Goal: Information Seeking & Learning: Learn about a topic

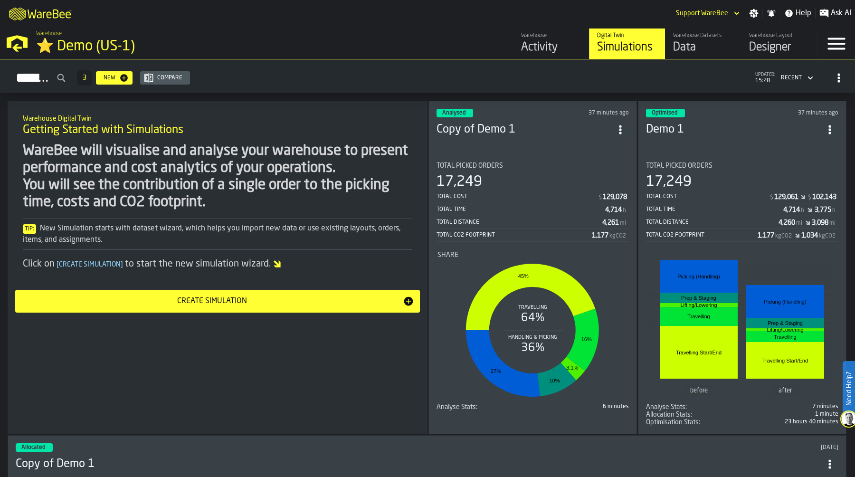
click at [774, 43] on div "Designer" at bounding box center [779, 47] width 60 height 15
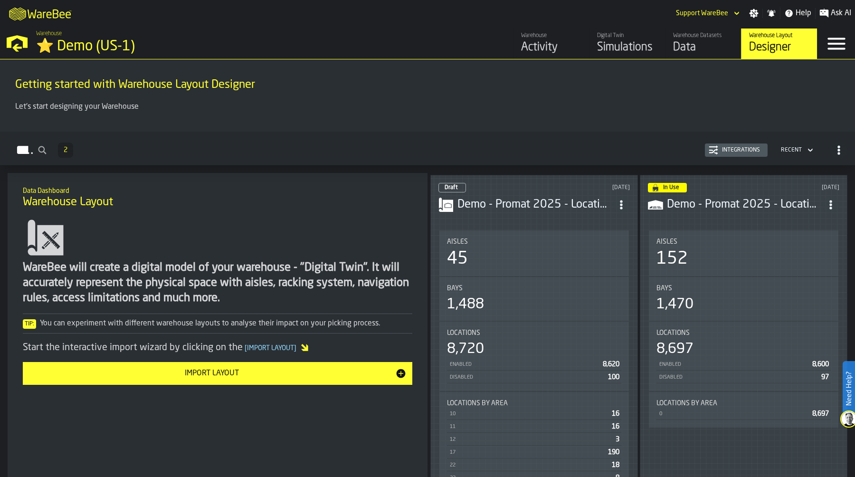
click at [525, 249] on div "45" at bounding box center [534, 258] width 174 height 19
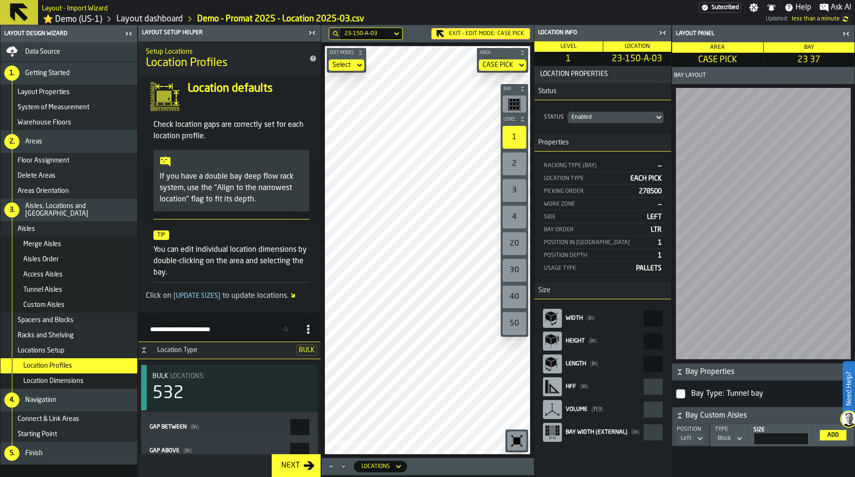
click at [131, 21] on link "Layout dashboard" at bounding box center [149, 19] width 66 height 10
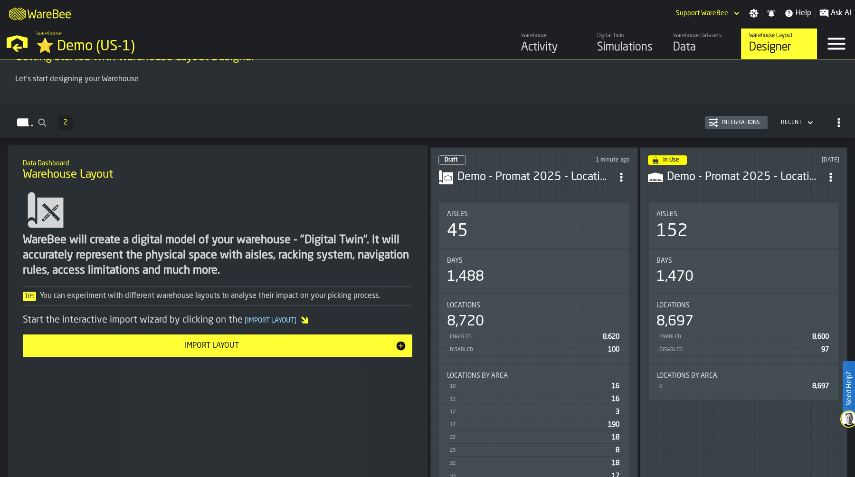
scroll to position [30, 0]
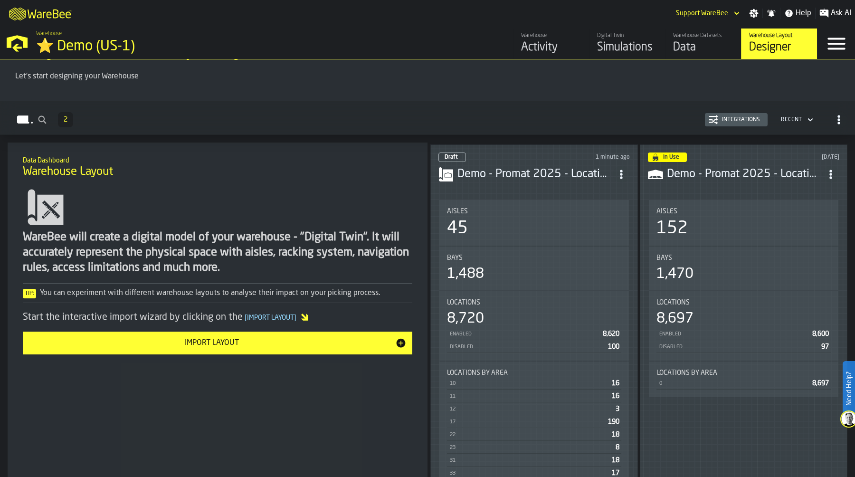
click at [740, 120] on div "Integrations" at bounding box center [741, 119] width 46 height 7
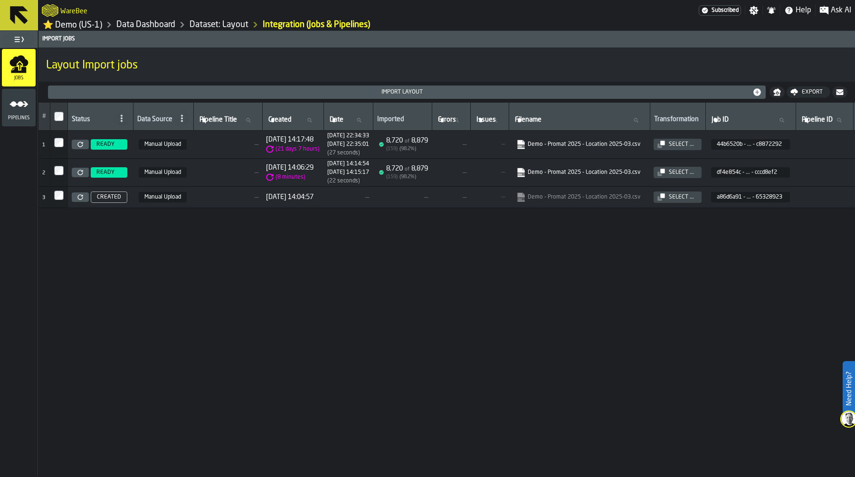
click at [81, 144] on icon at bounding box center [80, 144] width 6 height 6
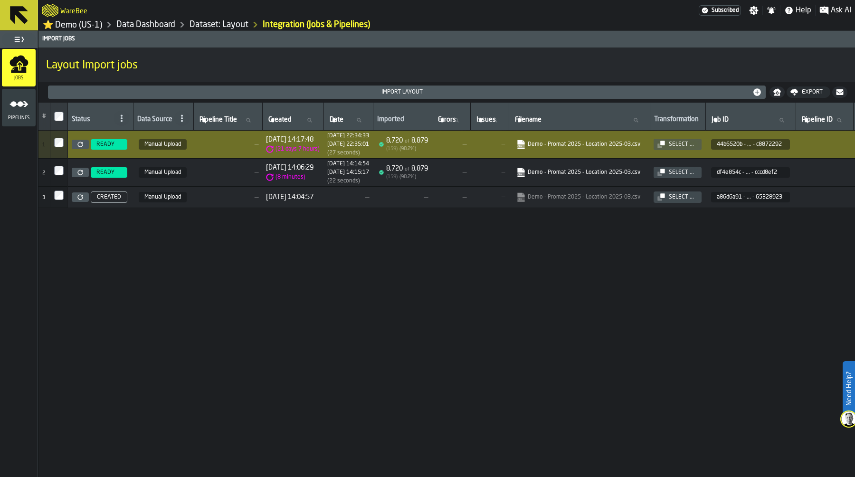
click at [92, 25] on link "⭐ Demo (US-1)" at bounding box center [72, 24] width 59 height 11
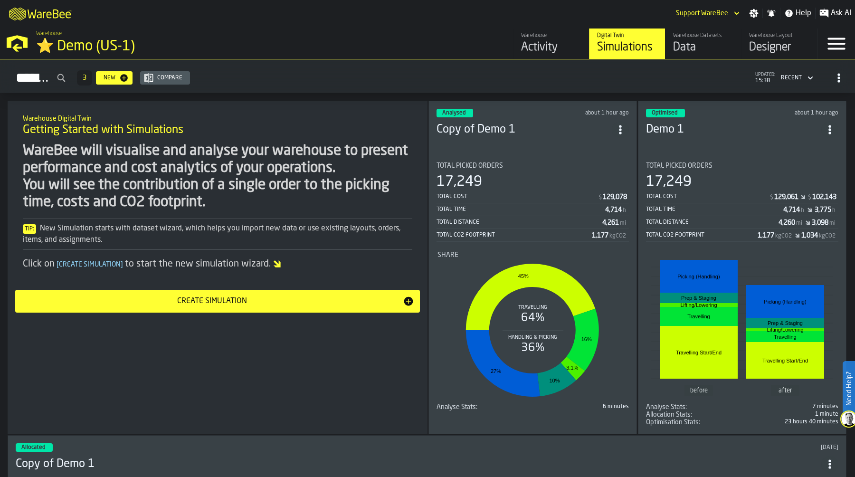
click at [537, 45] on div "Activity" at bounding box center [551, 47] width 60 height 15
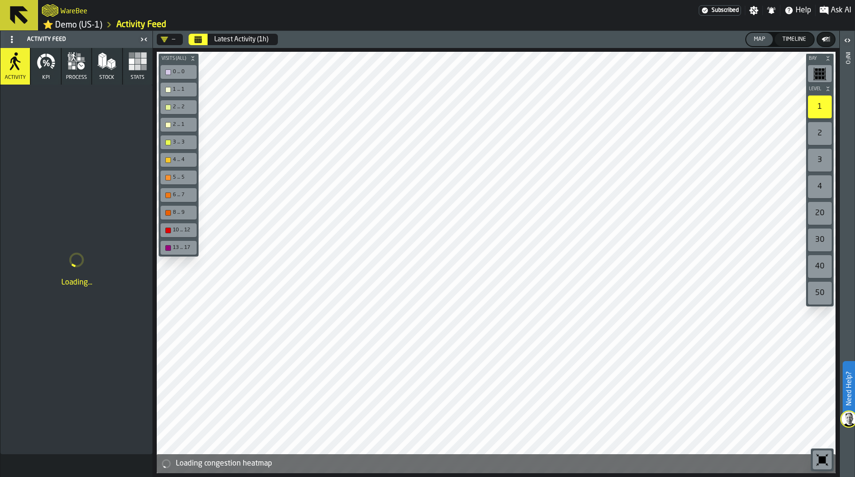
click at [139, 61] on rect "button" at bounding box center [138, 61] width 6 height 6
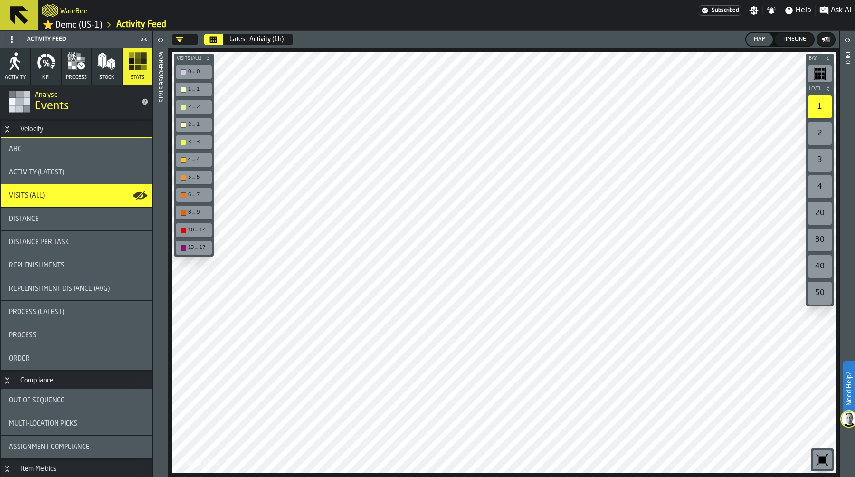
click at [214, 42] on icon "Calendar" at bounding box center [213, 40] width 7 height 5
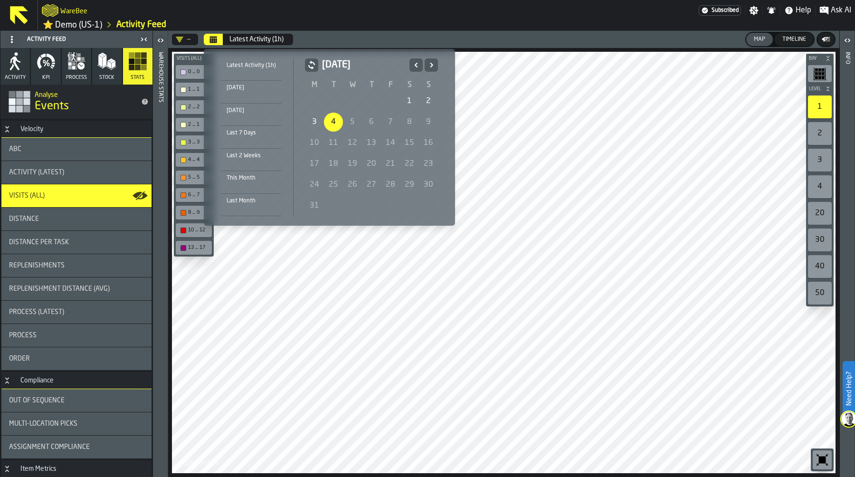
click at [414, 65] on icon "Previous" at bounding box center [415, 65] width 3 height 4
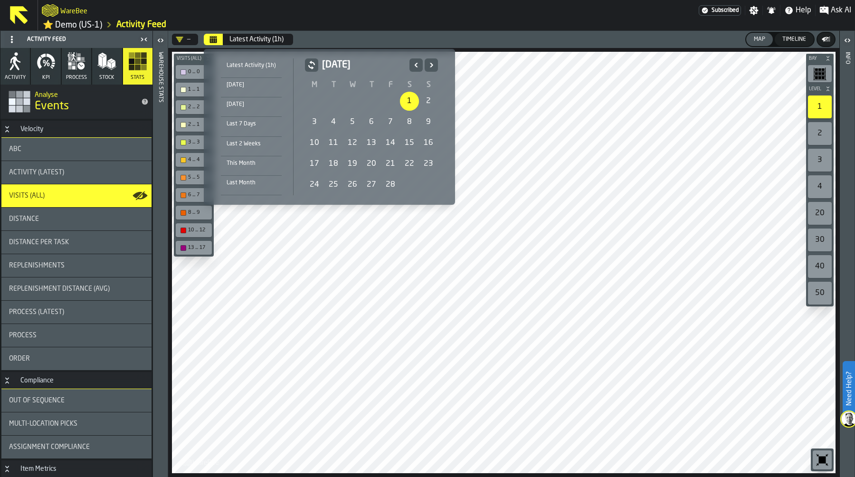
click at [404, 94] on div "1" at bounding box center [409, 101] width 19 height 19
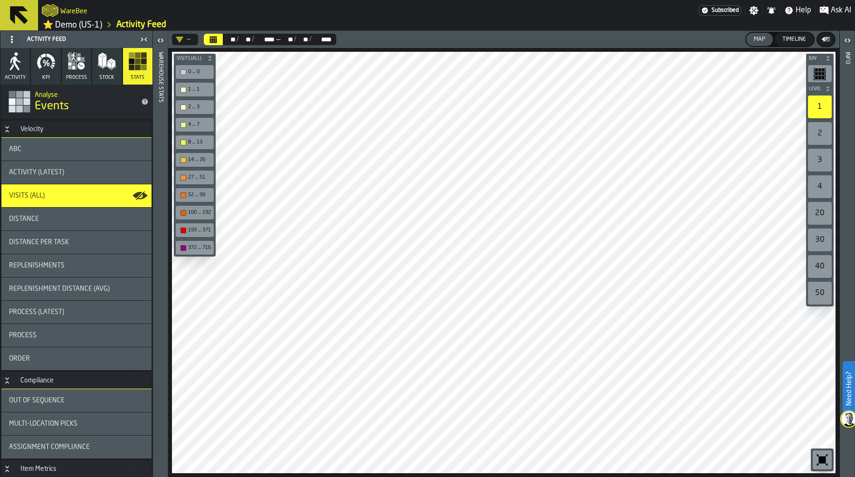
click at [516, 396] on div at bounding box center [503, 262] width 663 height 421
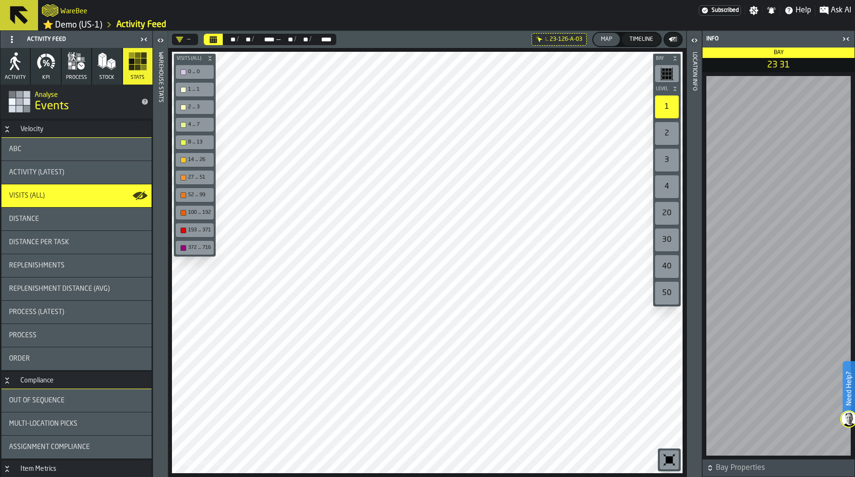
click at [81, 152] on div "ABC" at bounding box center [76, 149] width 135 height 8
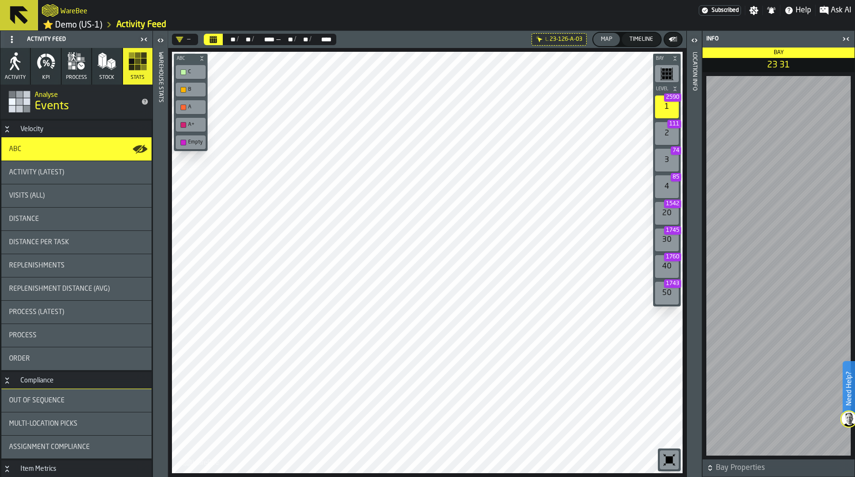
click at [846, 39] on icon "button-toggle-Close me" at bounding box center [845, 38] width 11 height 11
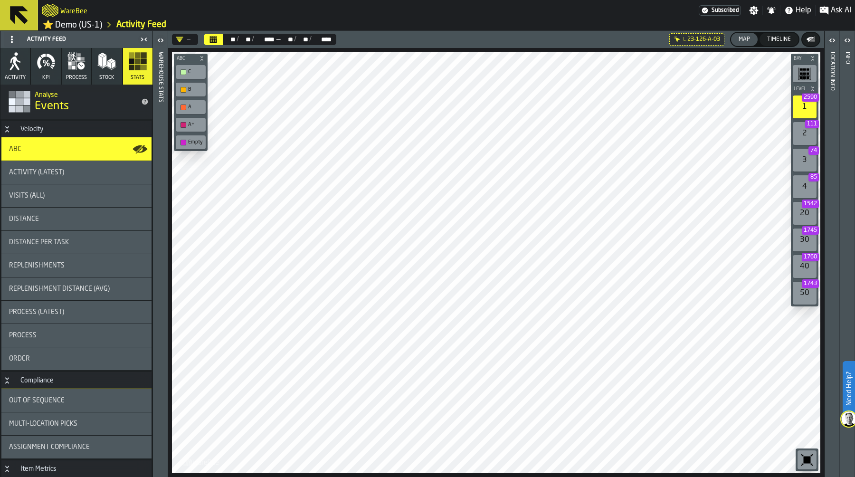
click at [189, 141] on div "Empty" at bounding box center [195, 142] width 15 height 6
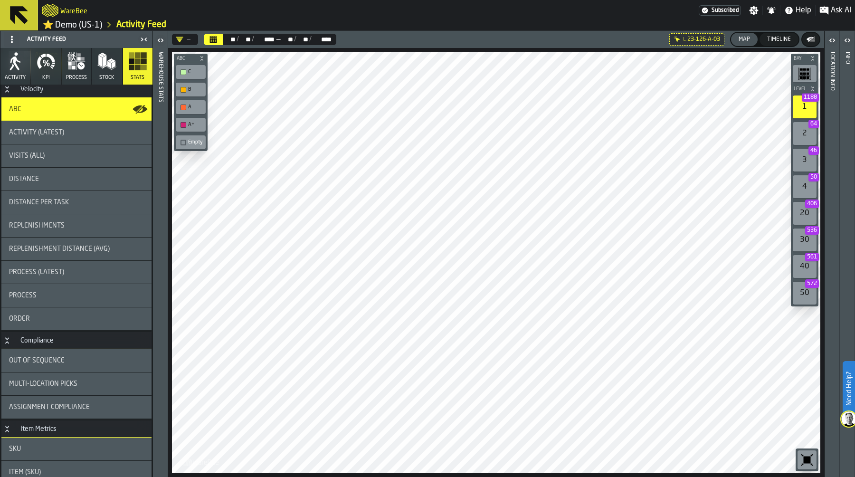
scroll to position [39, 0]
click at [86, 131] on div "Activity (Latest)" at bounding box center [76, 134] width 135 height 8
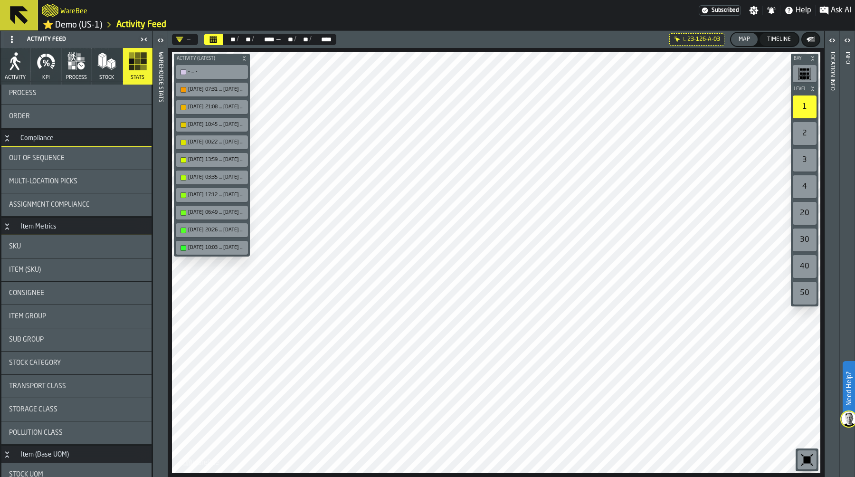
scroll to position [240, 0]
click at [82, 163] on div "Out of Sequence" at bounding box center [76, 160] width 135 height 8
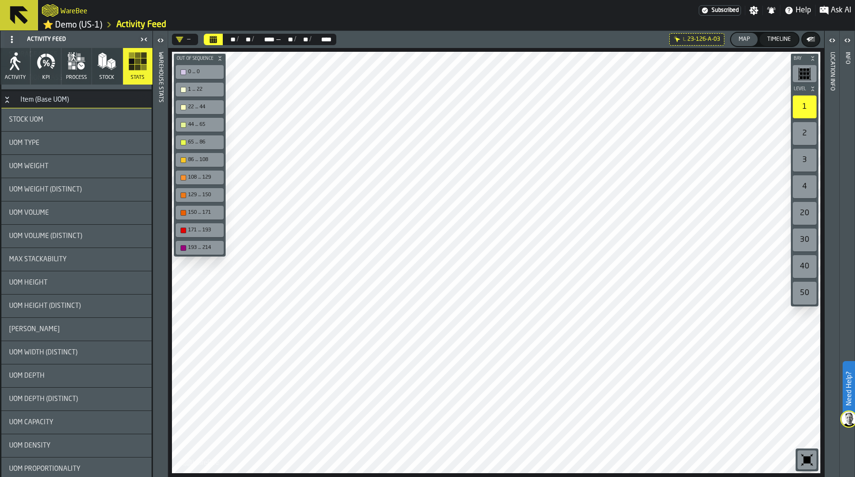
scroll to position [587, 0]
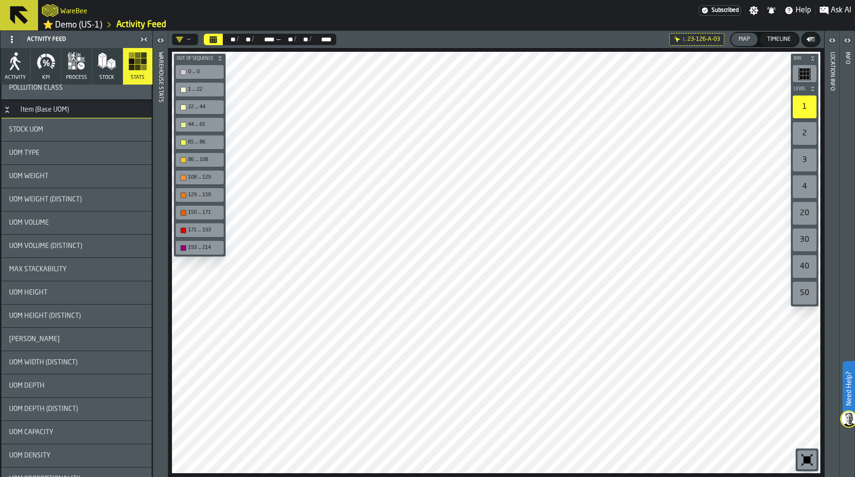
click at [79, 180] on div "UOM Weight" at bounding box center [76, 176] width 150 height 23
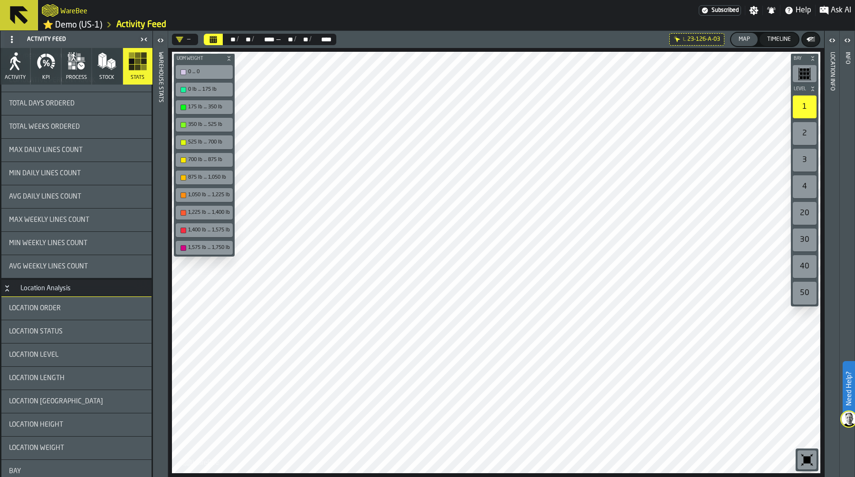
scroll to position [1176, 0]
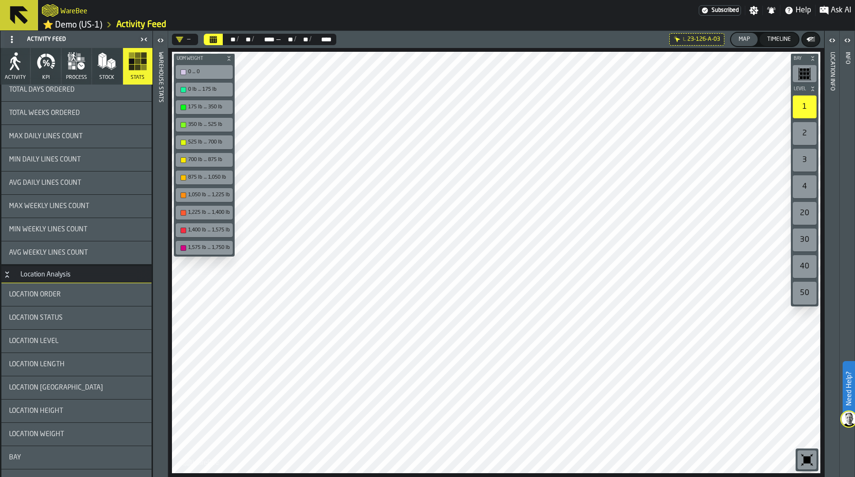
click at [48, 67] on icon "button" at bounding box center [46, 61] width 19 height 19
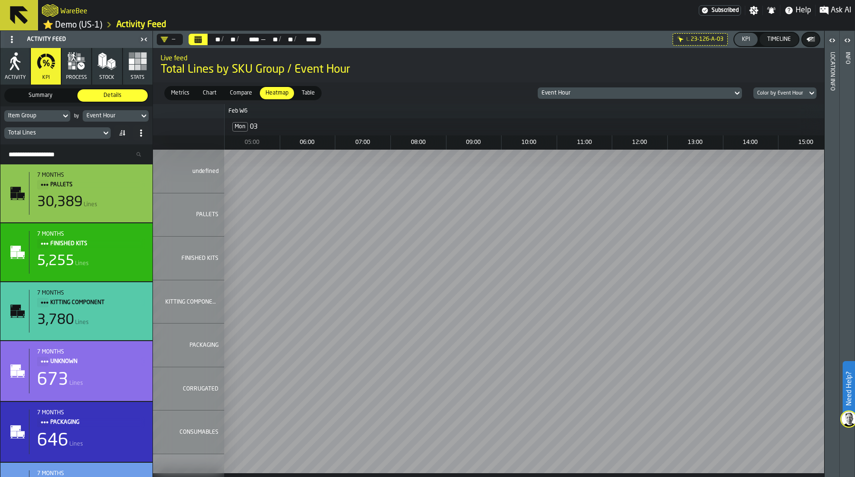
click at [214, 94] on span "Chart" at bounding box center [209, 93] width 21 height 9
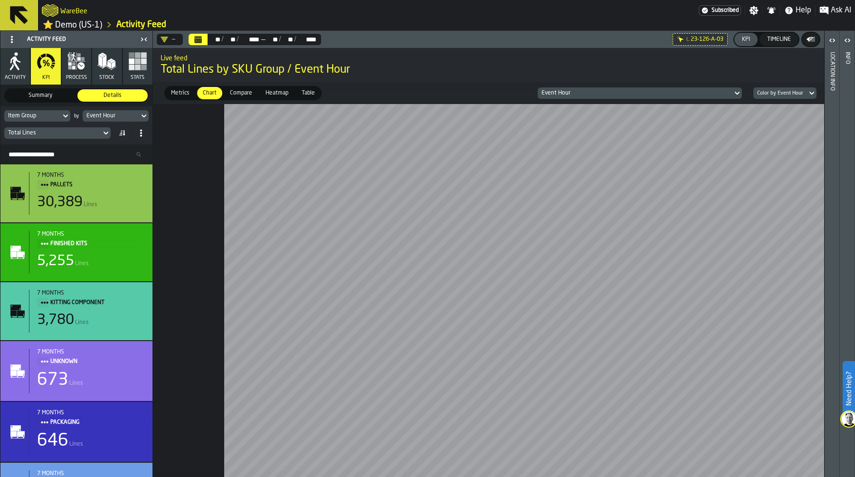
click at [38, 116] on div "Item Group" at bounding box center [32, 116] width 49 height 7
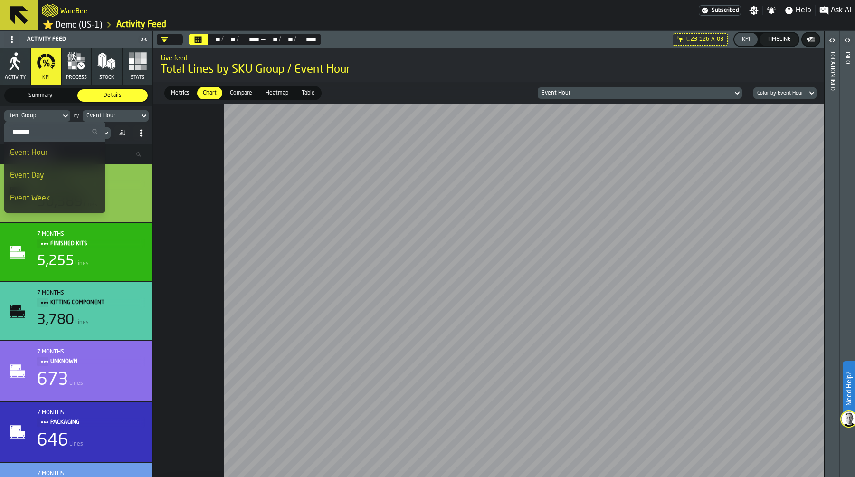
click at [44, 113] on div "Item Group" at bounding box center [32, 116] width 49 height 7
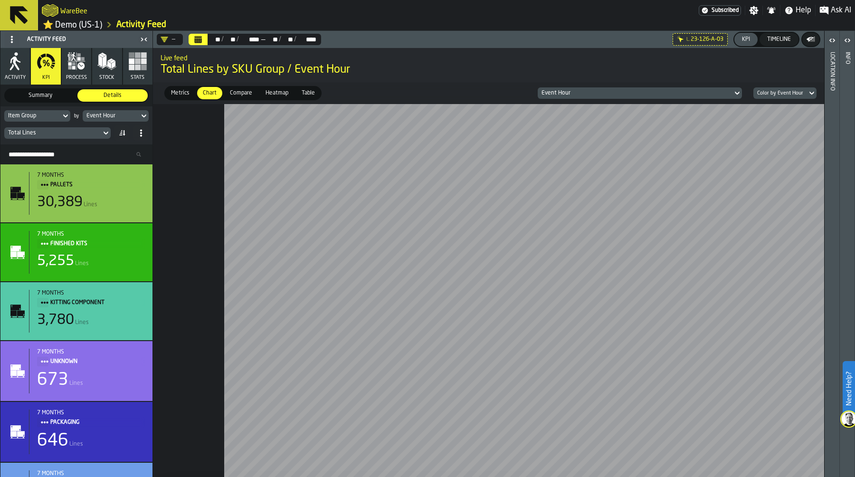
click at [54, 113] on div "Item Group" at bounding box center [32, 116] width 49 height 7
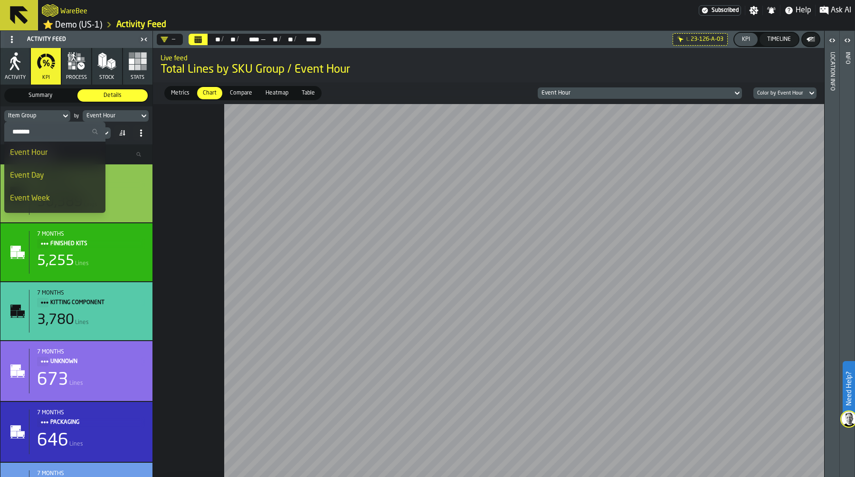
click at [31, 133] on input "Search" at bounding box center [55, 131] width 94 height 12
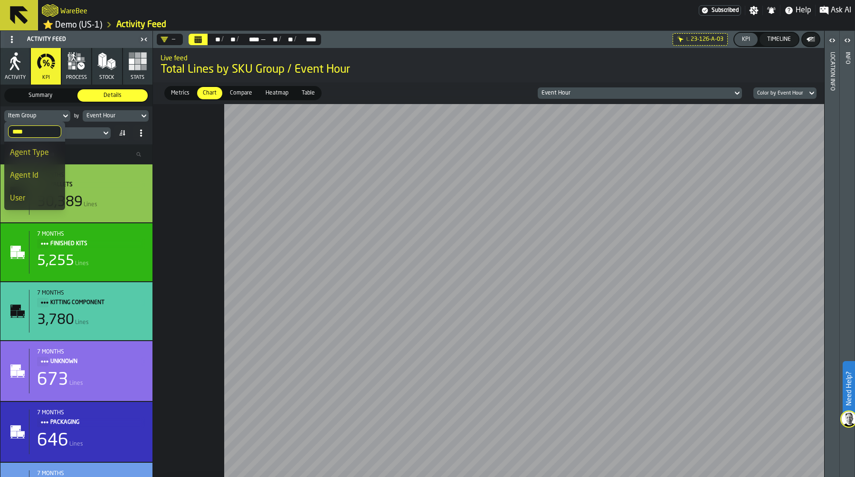
type input "****"
click at [33, 173] on div "Agent Id" at bounding box center [34, 175] width 49 height 11
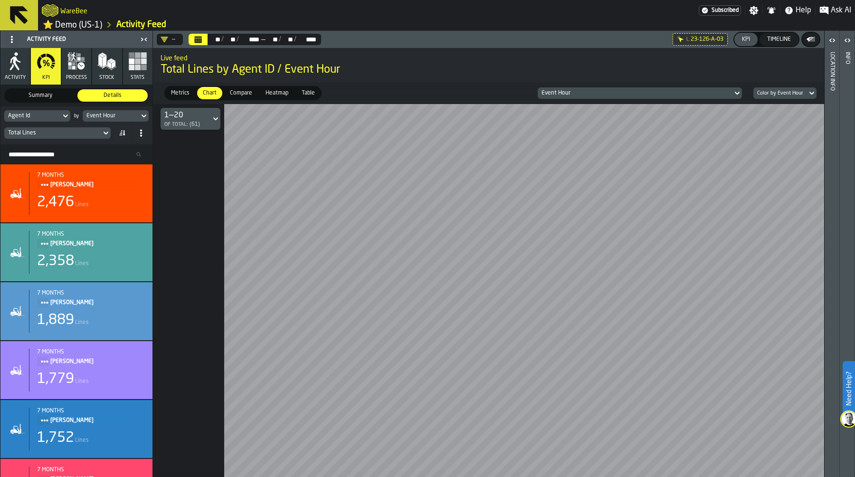
click at [276, 90] on span "Heatmap" at bounding box center [277, 93] width 30 height 9
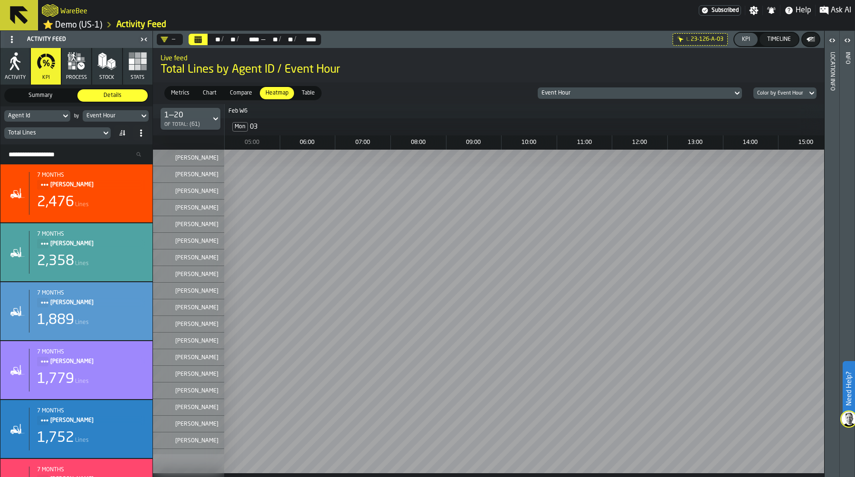
click at [59, 131] on div "Total Lines" at bounding box center [52, 133] width 89 height 7
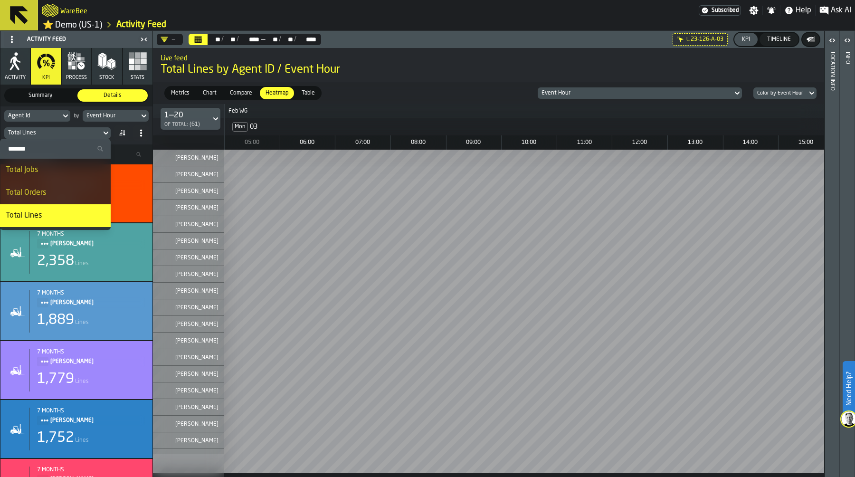
click at [50, 145] on input "Search" at bounding box center [55, 148] width 103 height 12
type input "****"
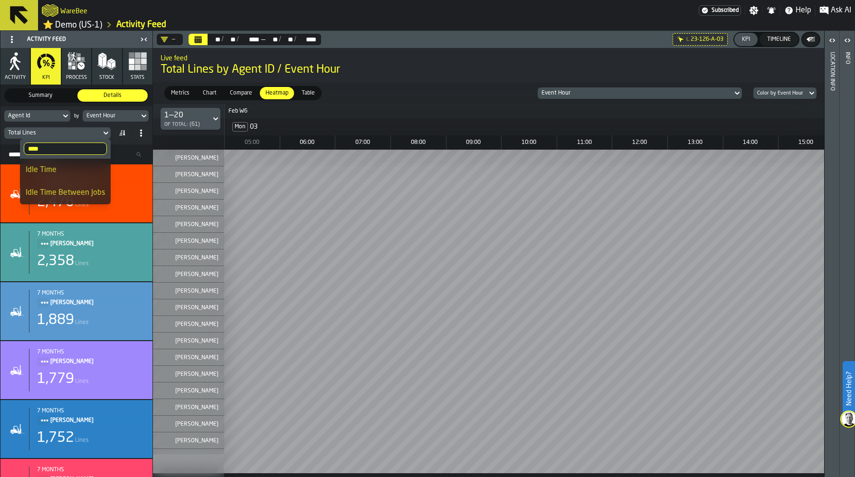
click at [68, 166] on div "Idle Time" at bounding box center [65, 169] width 79 height 11
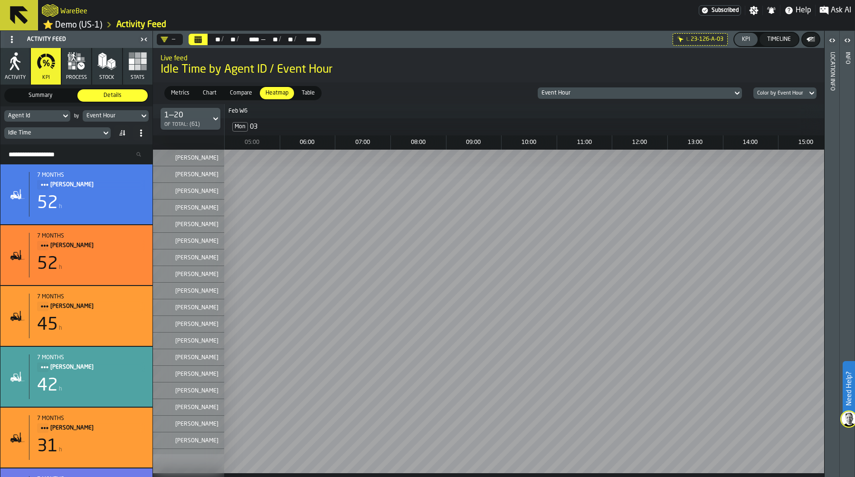
click at [74, 59] on icon "button" at bounding box center [73, 57] width 5 height 7
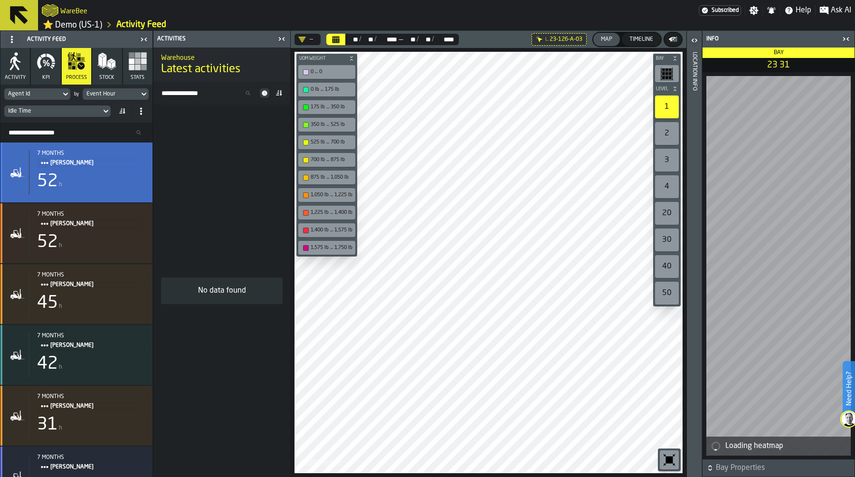
click at [85, 172] on div "52 h" at bounding box center [91, 181] width 108 height 19
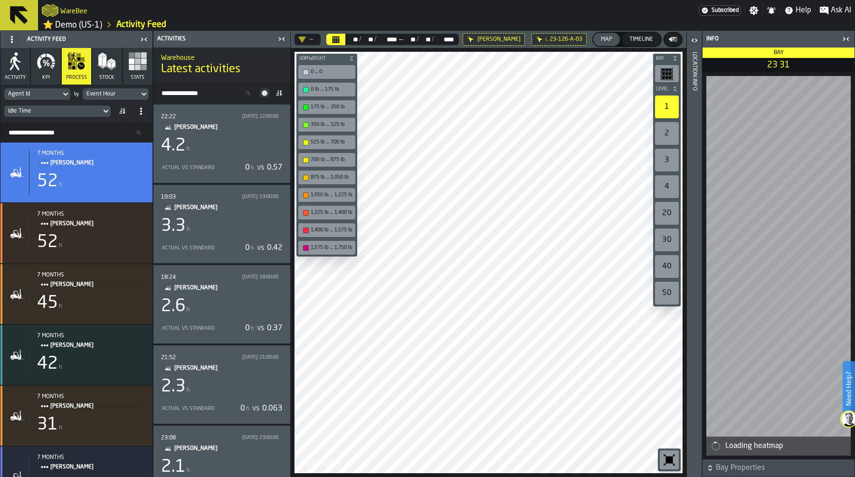
click at [212, 138] on div "4.2 h" at bounding box center [222, 145] width 122 height 19
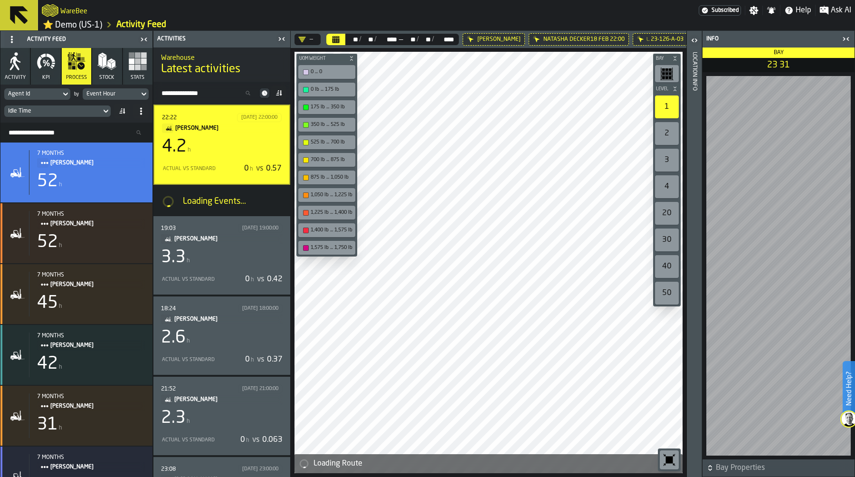
click at [847, 38] on icon "button-toggle-Close me" at bounding box center [845, 38] width 11 height 11
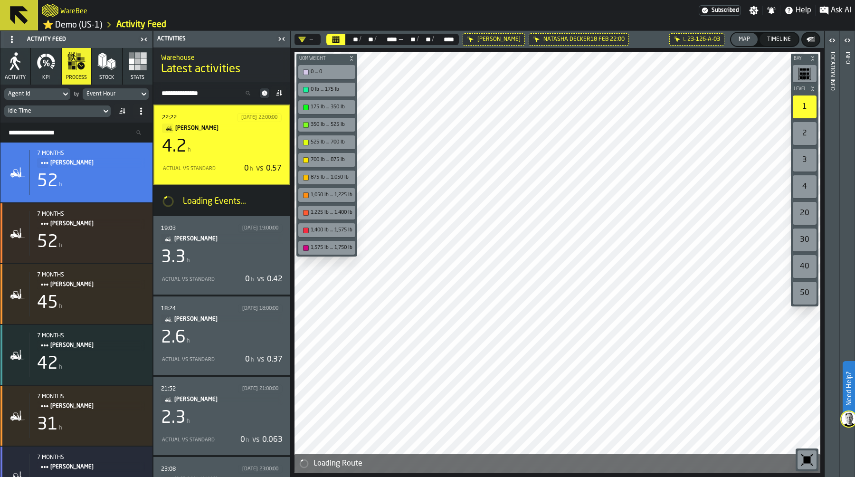
click at [0, 0] on icon at bounding box center [0, 0] width 0 height 0
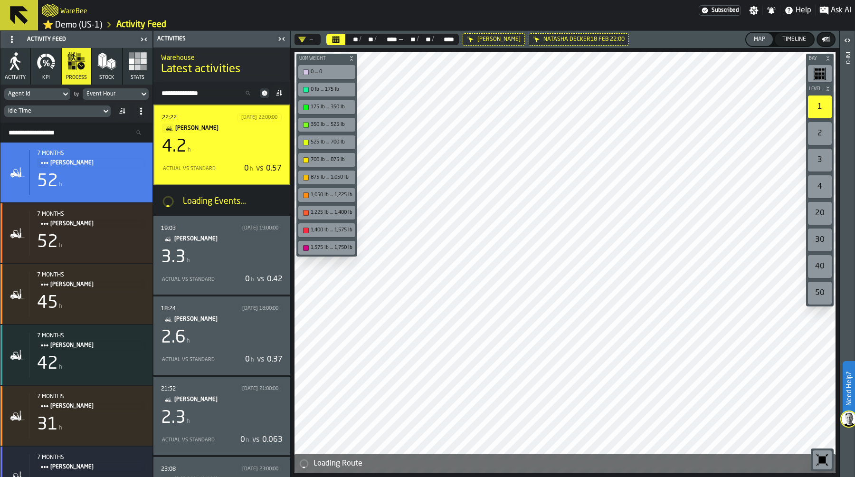
click at [820, 461] on icon "button-toolbar-undefined" at bounding box center [821, 459] width 7 height 7
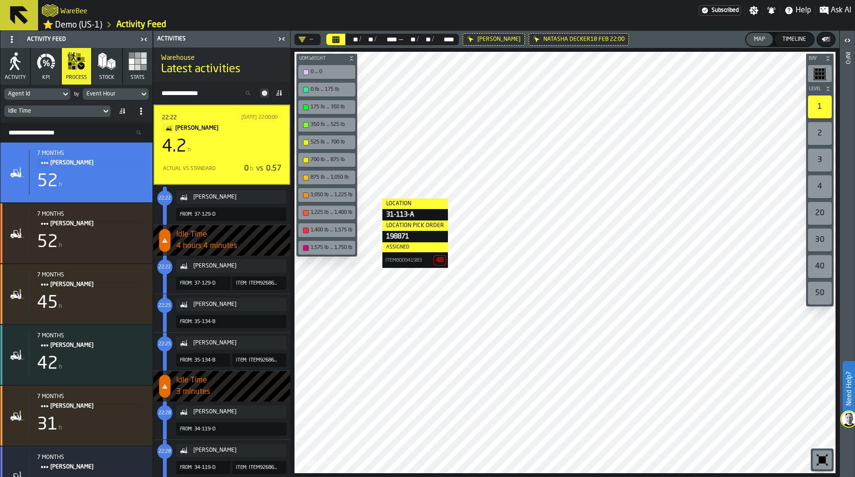
click at [45, 91] on div "Agent Id" at bounding box center [32, 94] width 49 height 7
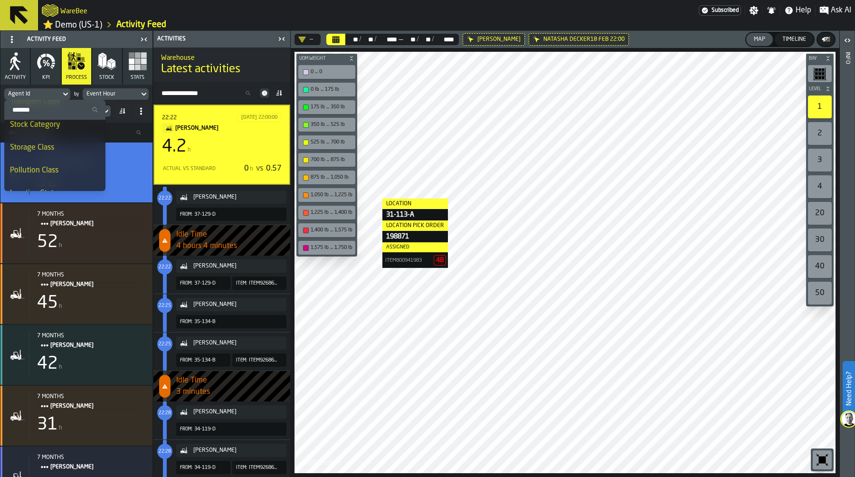
scroll to position [382, 0]
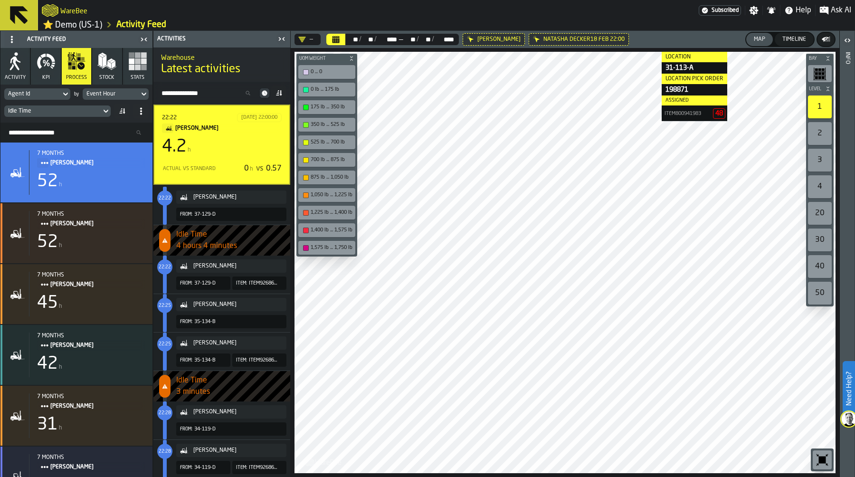
click at [650, 8] on div "WareBee" at bounding box center [370, 10] width 657 height 17
click at [832, 11] on span "Ask AI" at bounding box center [840, 10] width 20 height 11
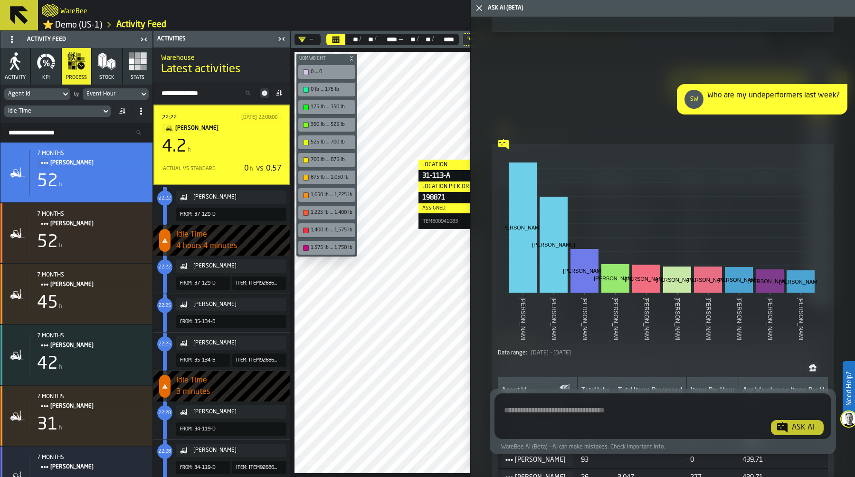
scroll to position [6601, 0]
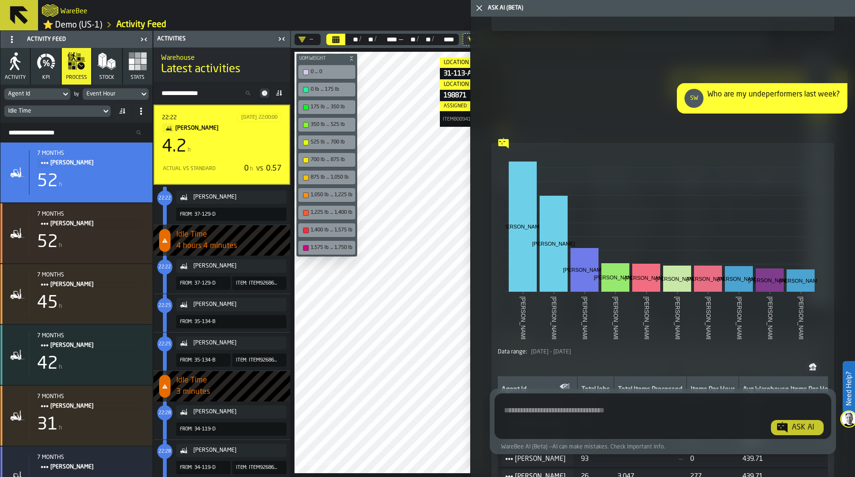
click at [90, 26] on link "⭐ Demo (US-1)" at bounding box center [72, 24] width 59 height 11
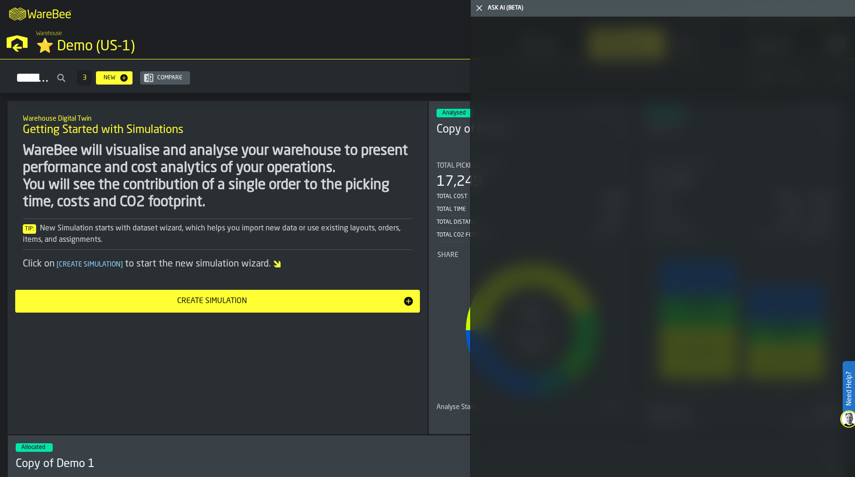
click at [478, 8] on icon "button-toggle-Close me" at bounding box center [478, 7] width 11 height 11
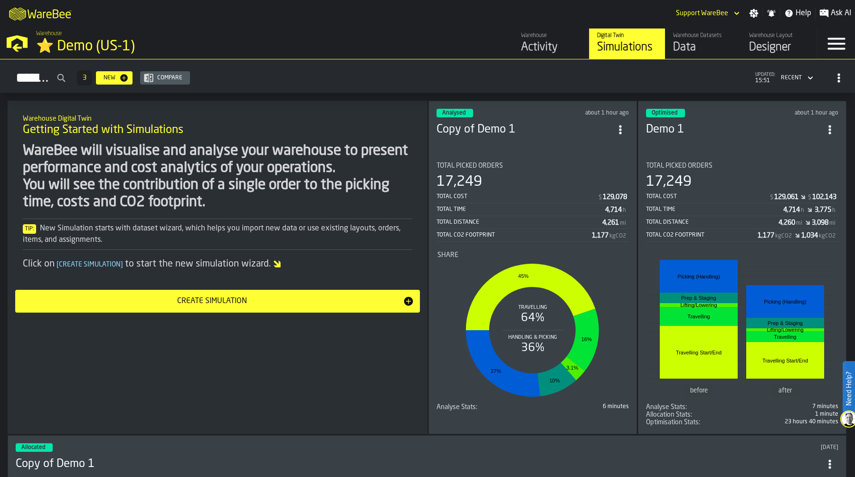
click at [746, 154] on section "Total Picked Orders 17,249 Total Cost $ 129,061 $ 102,143 Total Time 4,714 h 3,…" at bounding box center [742, 290] width 192 height 272
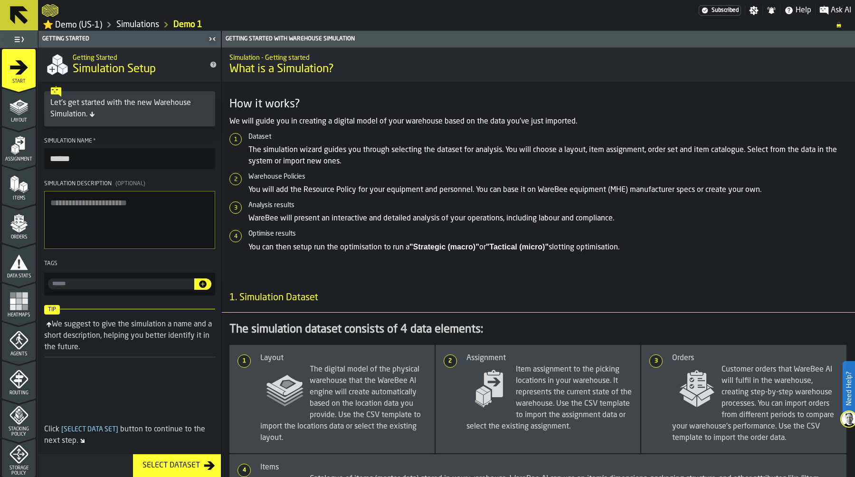
click at [20, 106] on icon "menu Layout" at bounding box center [19, 104] width 15 height 10
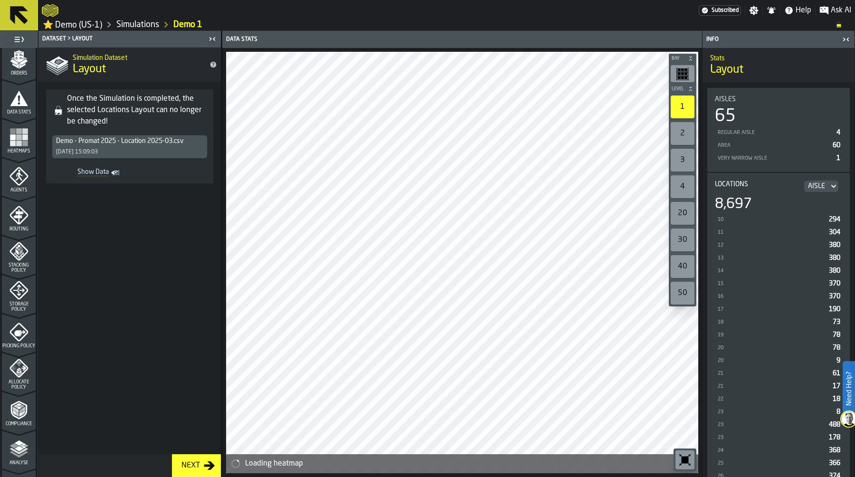
scroll to position [272, 0]
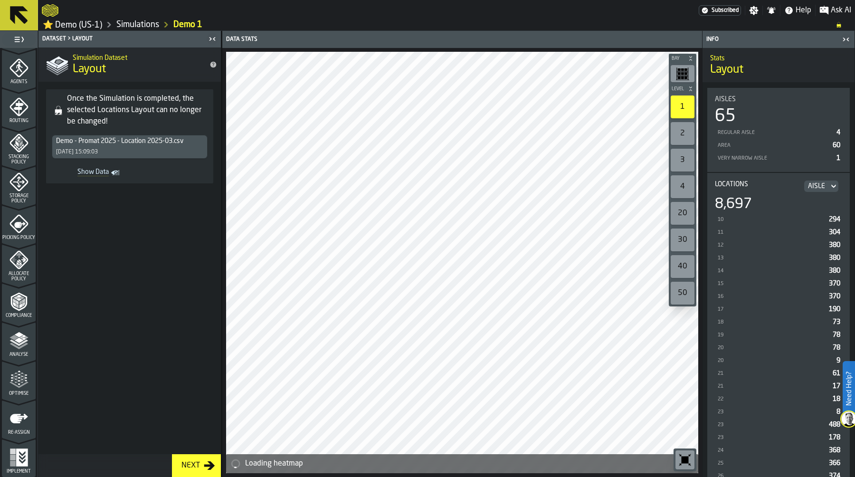
click at [17, 388] on icon "menu Optimise" at bounding box center [18, 379] width 19 height 19
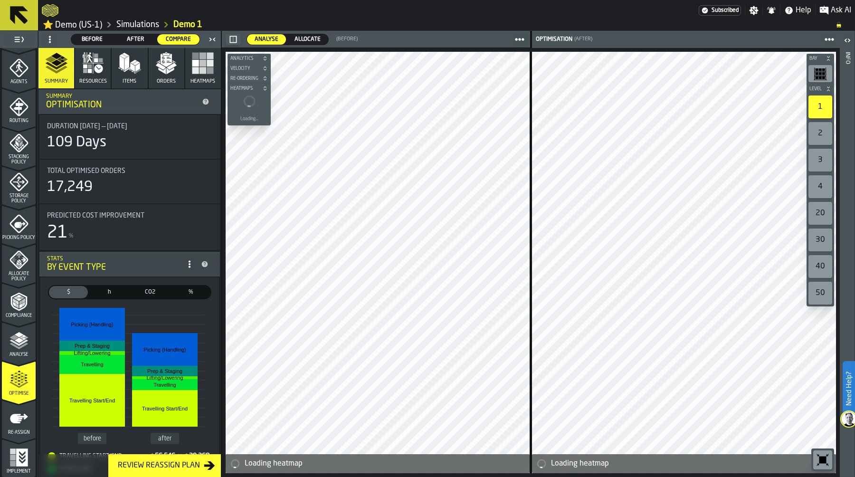
click at [95, 40] on span "Before" at bounding box center [92, 39] width 35 height 9
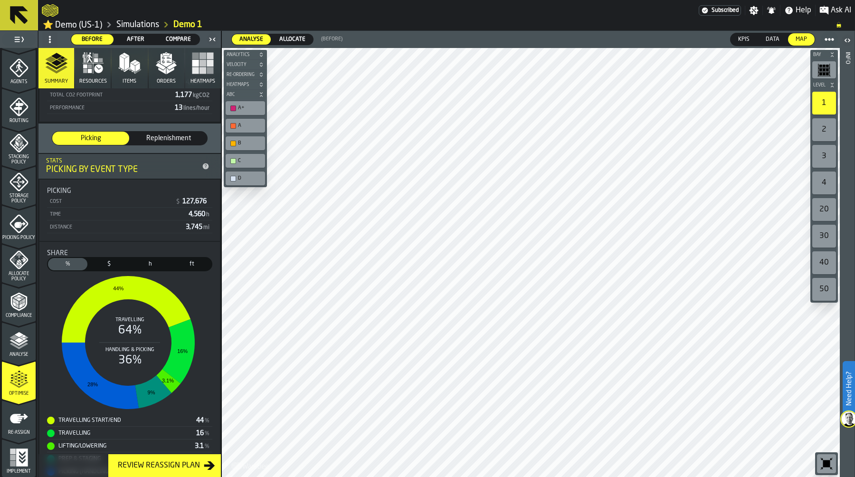
scroll to position [147, 0]
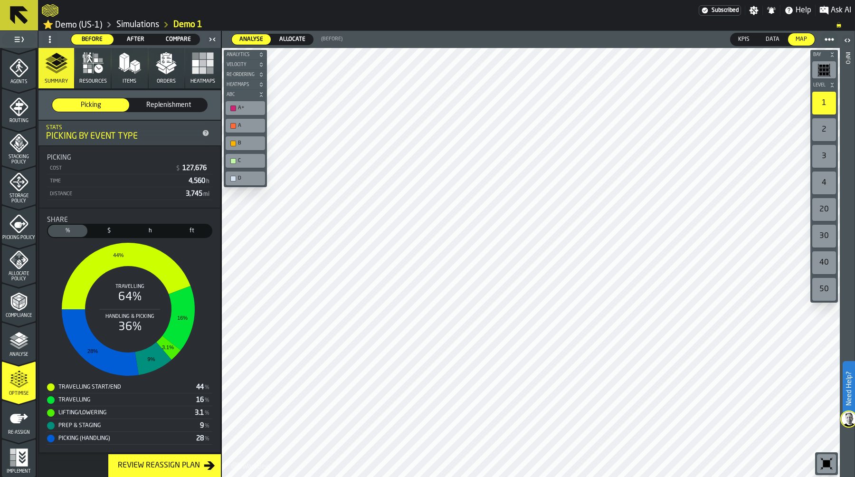
click at [106, 231] on span "$" at bounding box center [109, 230] width 36 height 9
click at [97, 69] on icon "button" at bounding box center [98, 68] width 9 height 9
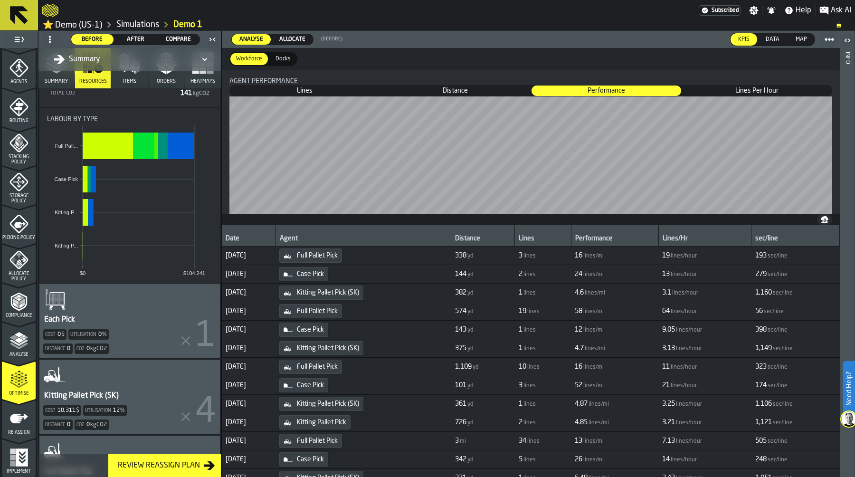
scroll to position [0, 0]
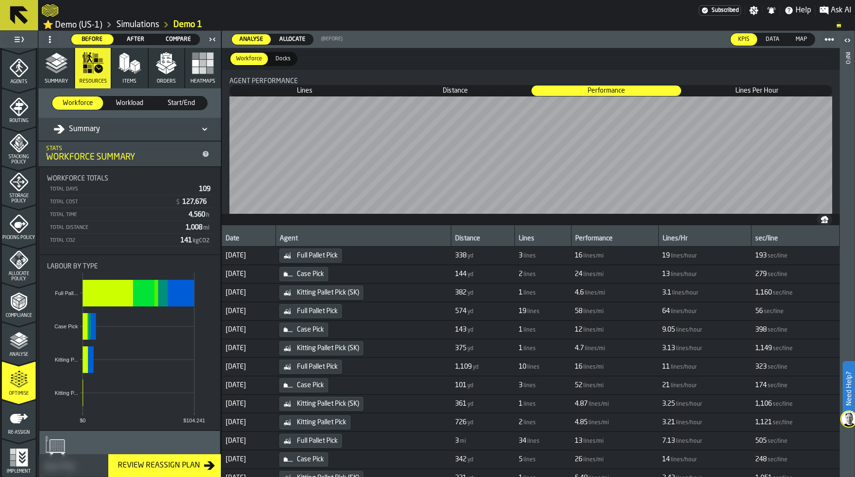
click at [83, 124] on div "Summary" at bounding box center [77, 128] width 47 height 11
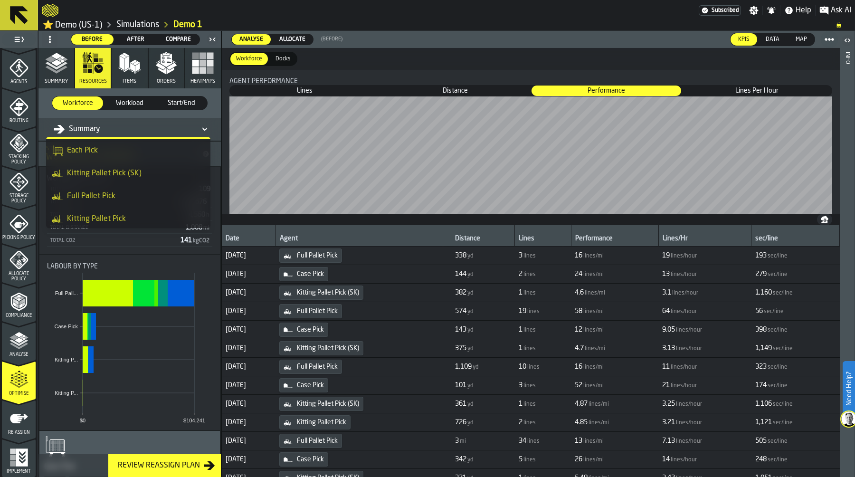
scroll to position [19, 0]
click at [107, 197] on div "Full Pallet Pick" at bounding box center [128, 197] width 153 height 11
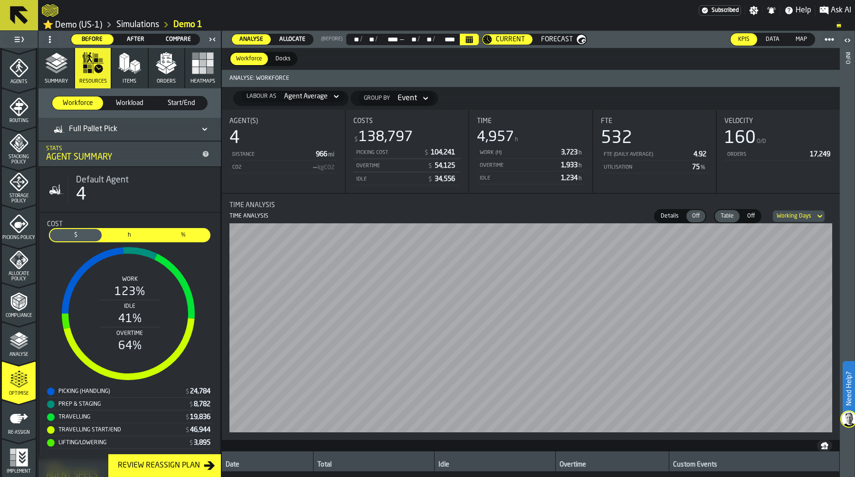
click at [160, 73] on icon "button" at bounding box center [166, 63] width 23 height 23
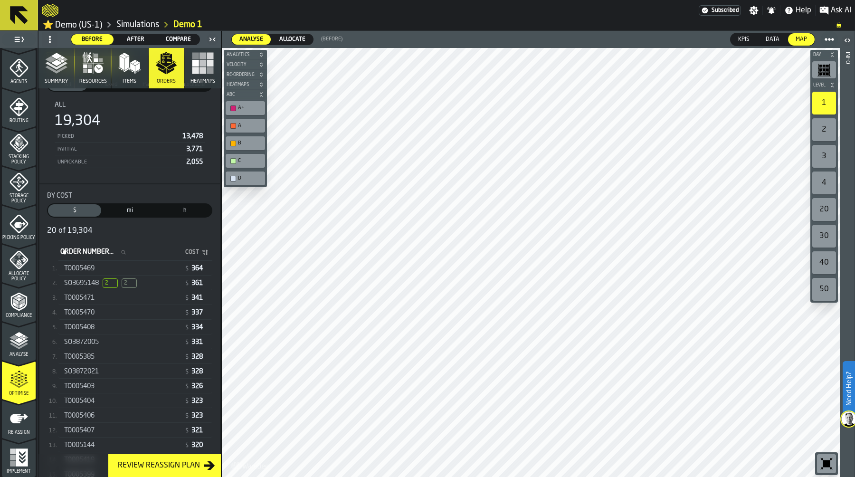
scroll to position [81, 0]
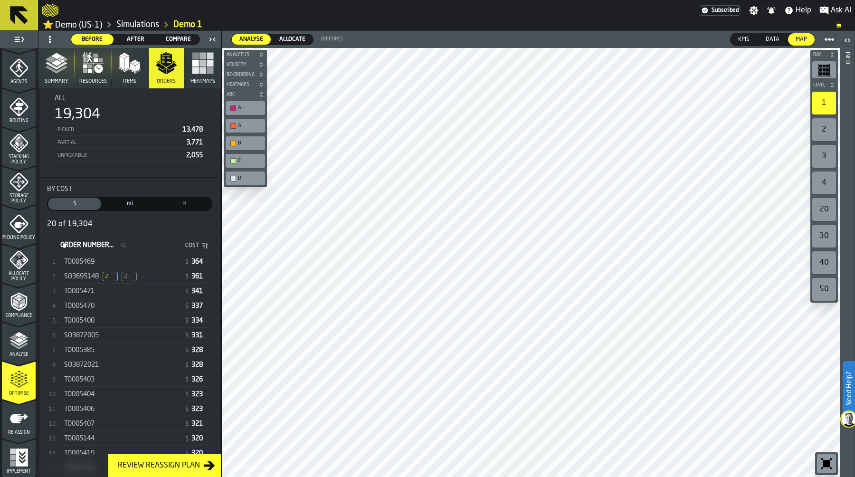
click at [150, 277] on div "SO3695148 2 2" at bounding box center [122, 276] width 116 height 9
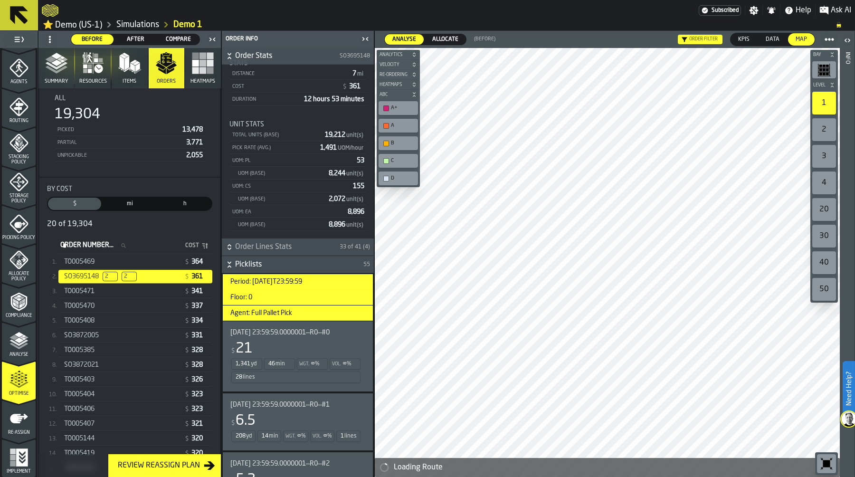
scroll to position [116, 0]
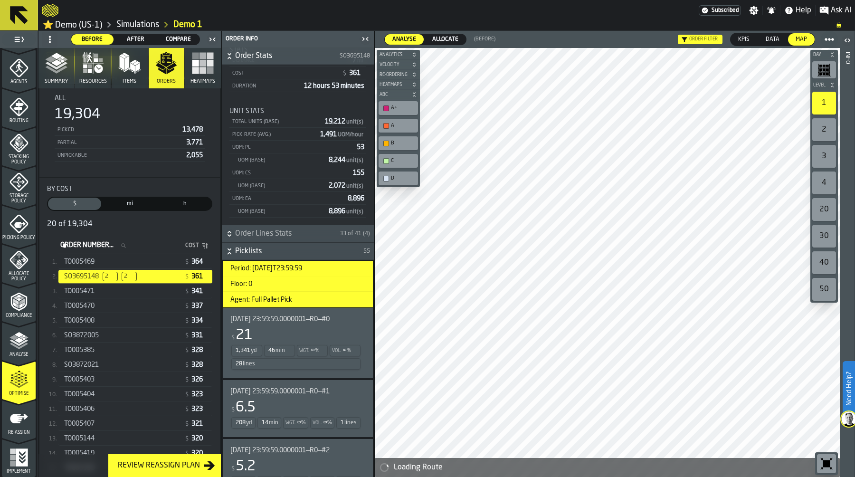
click at [306, 338] on div "$ 21" at bounding box center [295, 335] width 131 height 17
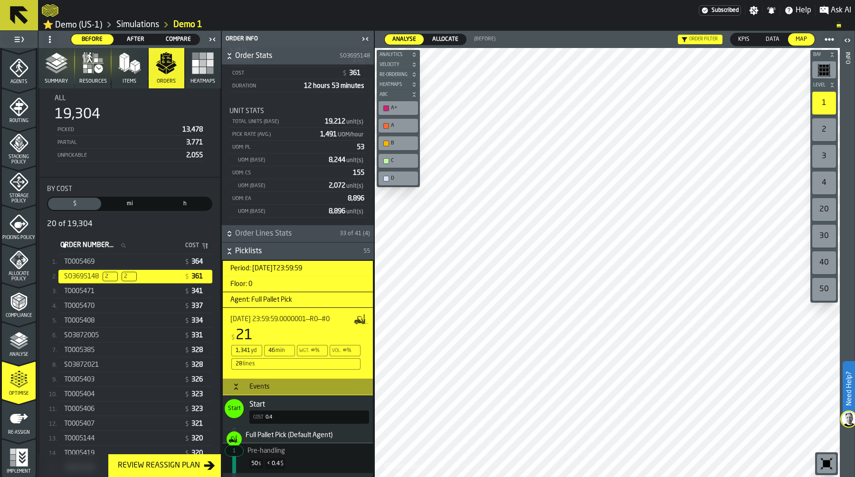
click at [181, 38] on span "Compare" at bounding box center [178, 39] width 35 height 9
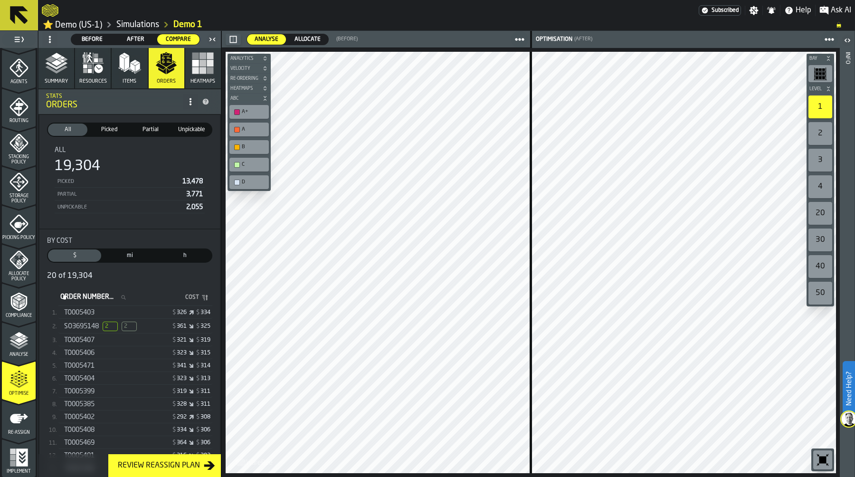
click at [60, 62] on icon "button" at bounding box center [56, 63] width 23 height 23
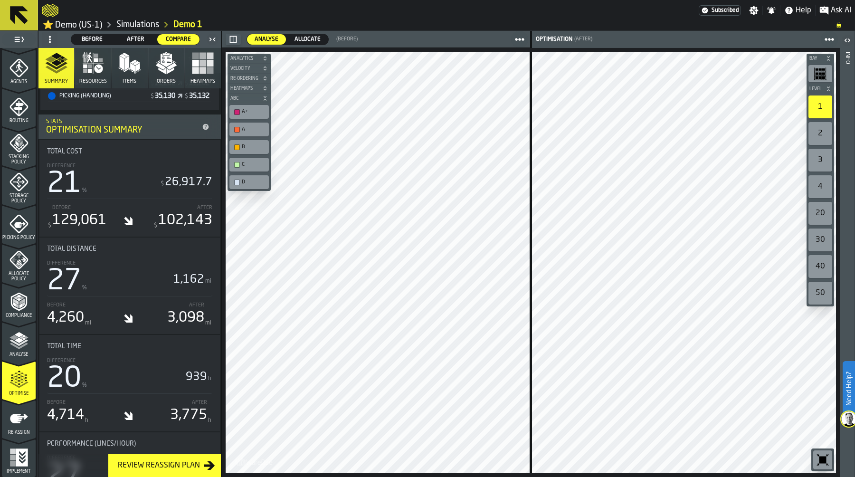
scroll to position [412, 0]
click at [18, 422] on icon "menu Re-assign" at bounding box center [19, 418] width 18 height 9
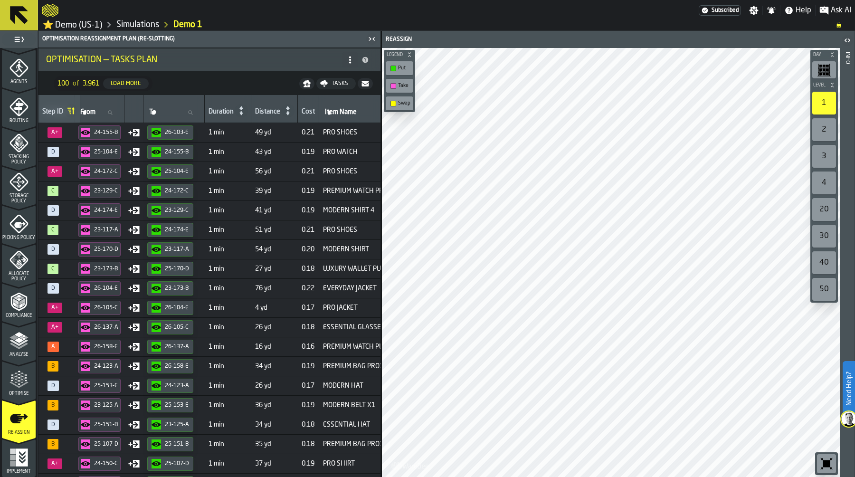
scroll to position [0, 209]
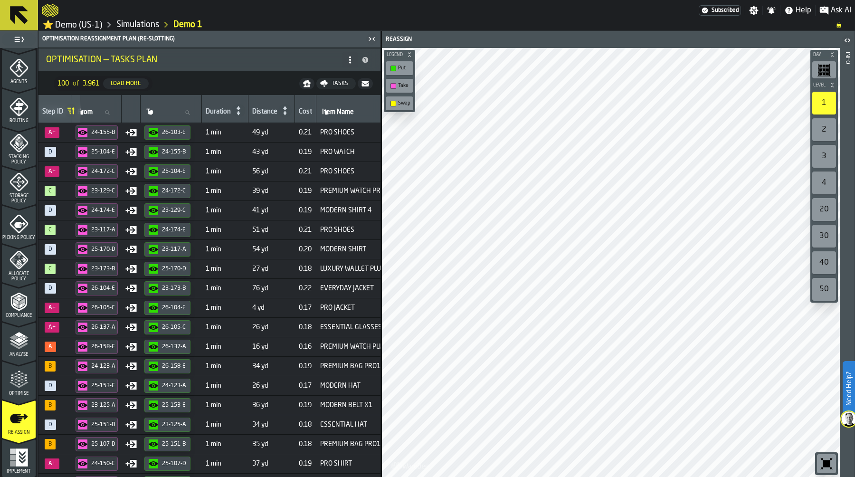
click at [12, 377] on icon "menu Optimise" at bounding box center [18, 379] width 19 height 19
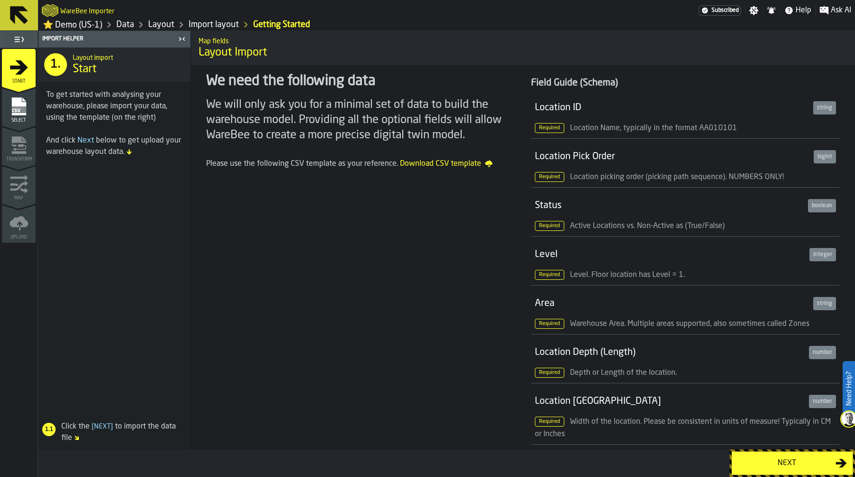
click at [742, 462] on div "Next" at bounding box center [786, 462] width 98 height 11
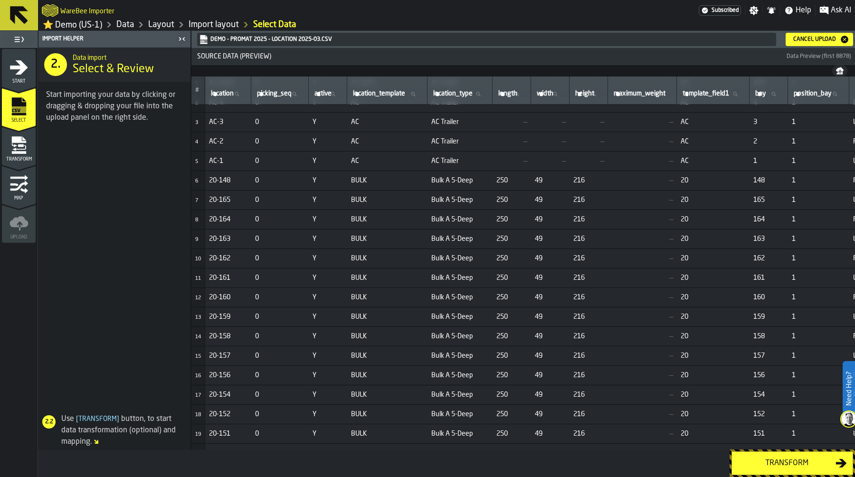
scroll to position [34, 0]
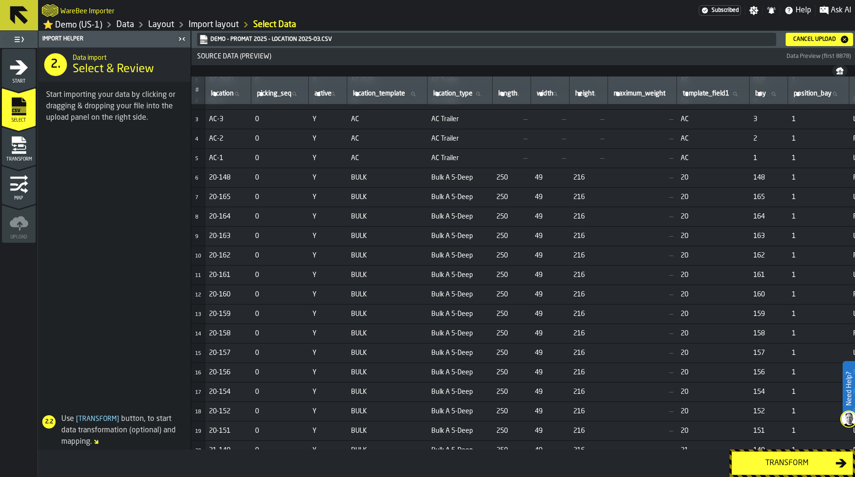
click at [744, 457] on div "Transform" at bounding box center [786, 462] width 98 height 11
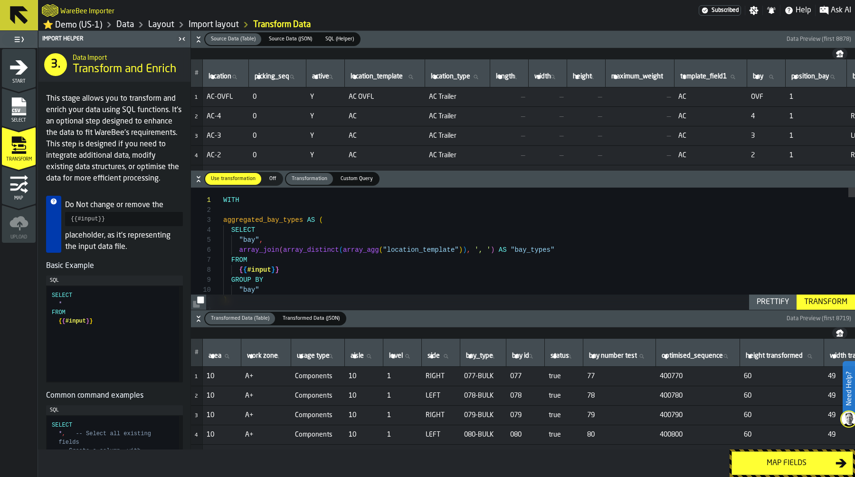
click at [739, 461] on div "Map fields" at bounding box center [786, 462] width 98 height 11
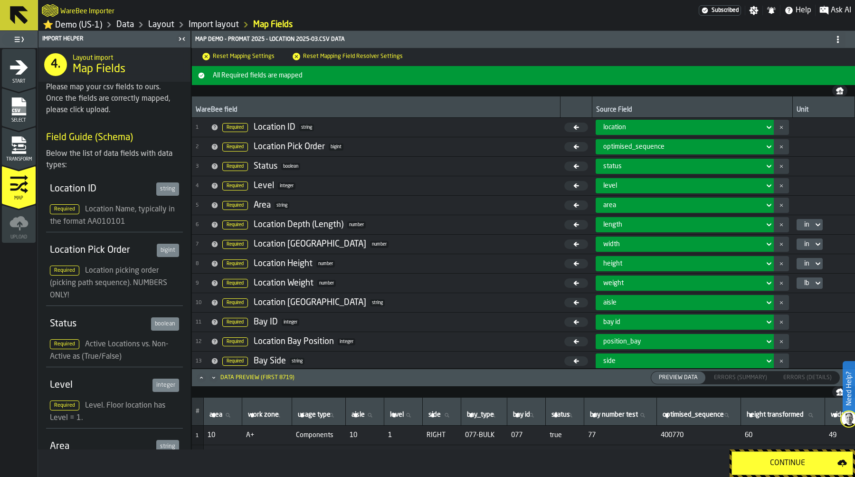
click at [126, 24] on link "Data" at bounding box center [125, 24] width 18 height 10
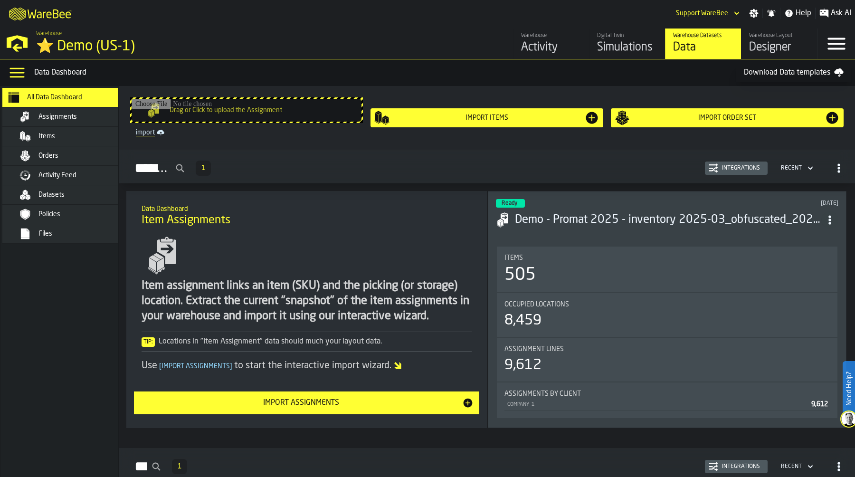
click at [773, 44] on div "Designer" at bounding box center [779, 47] width 60 height 15
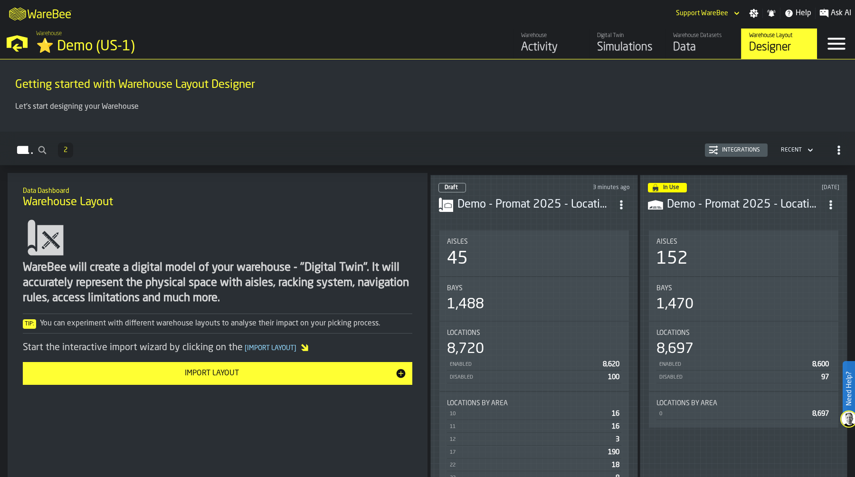
click at [574, 254] on div "45" at bounding box center [534, 258] width 174 height 19
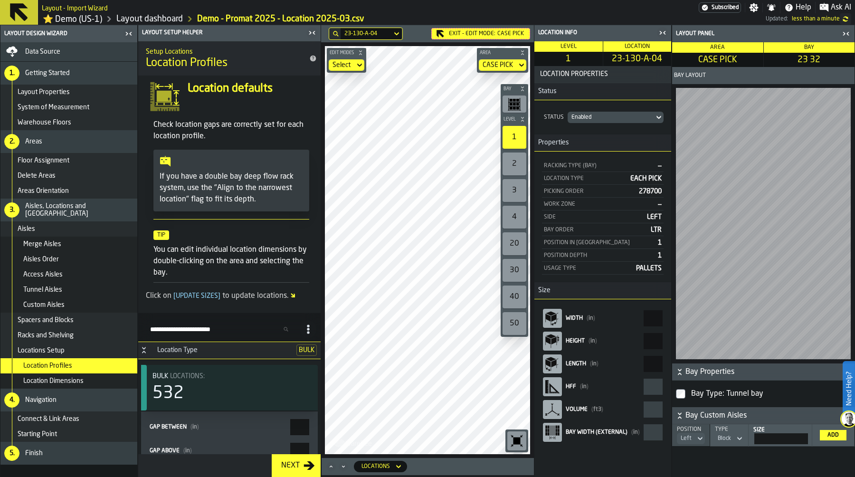
click at [661, 34] on icon "button-toggle-Close me" at bounding box center [662, 32] width 11 height 11
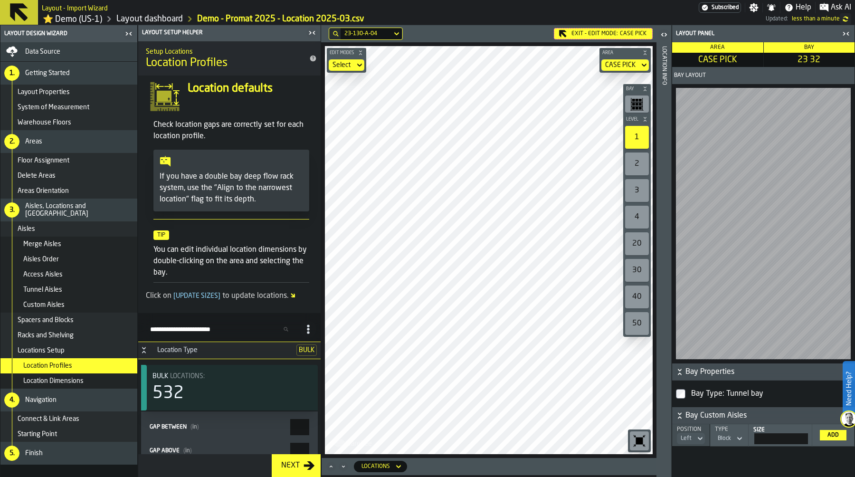
click at [847, 33] on icon "button-toggle-Close me" at bounding box center [847, 33] width 2 height 3
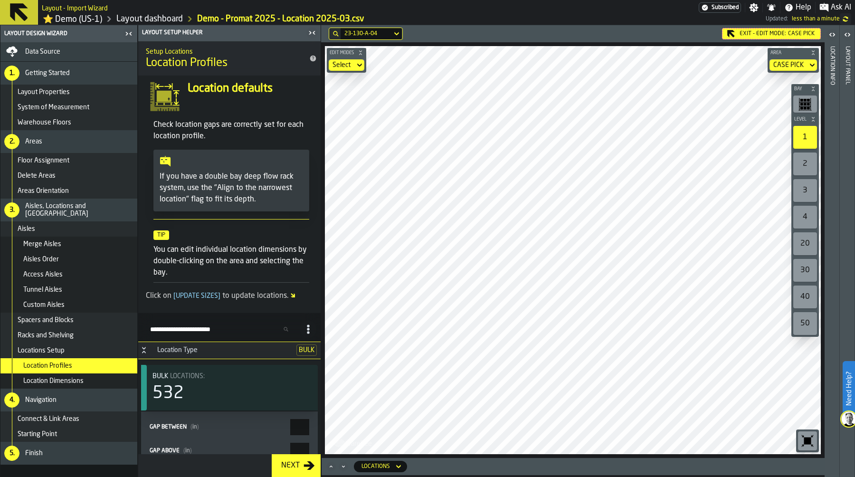
click at [751, 28] on div "Exit - Edit Mode: CASE PICK" at bounding box center [771, 33] width 99 height 11
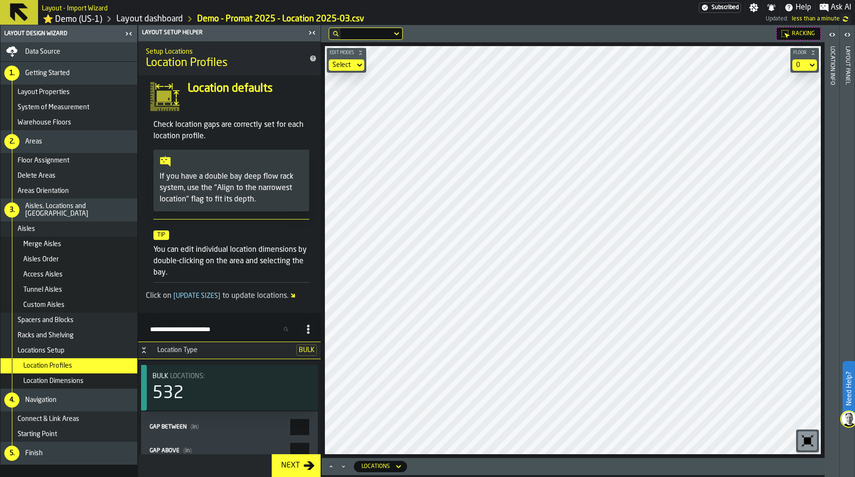
click at [847, 35] on icon "button-toggle-Open" at bounding box center [846, 34] width 11 height 11
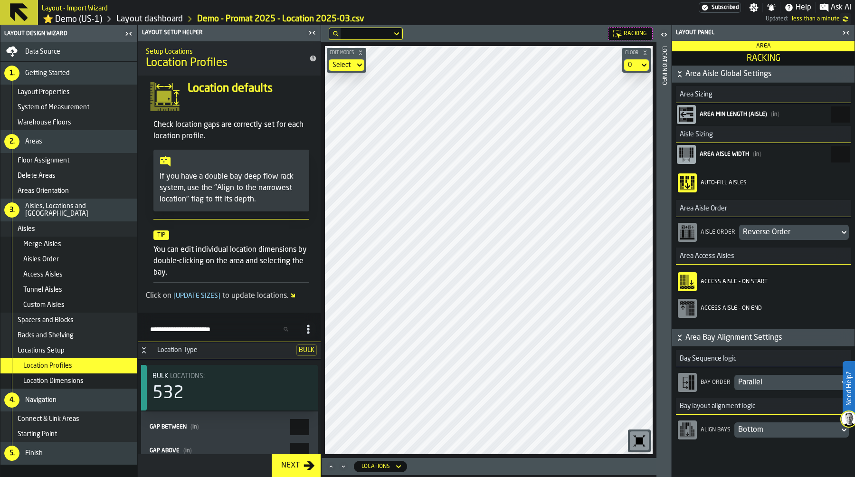
scroll to position [191, 0]
click at [767, 233] on div "Reverse Order" at bounding box center [789, 232] width 93 height 11
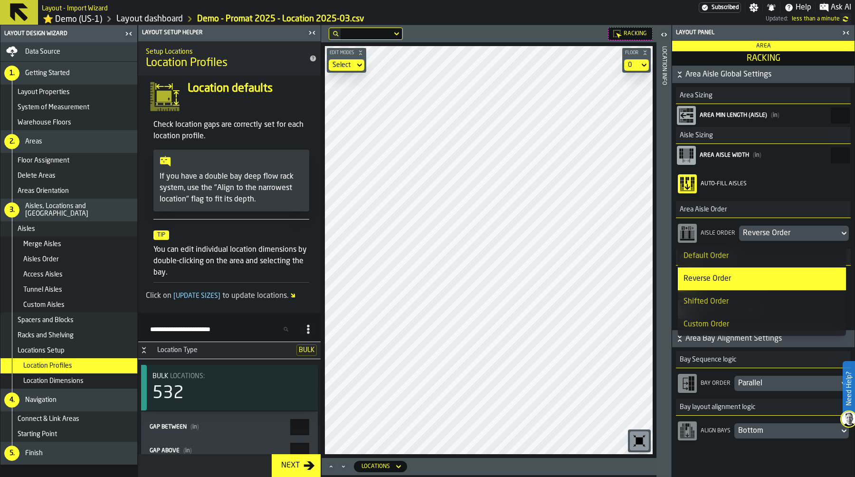
click at [757, 252] on div "Default Order" at bounding box center [761, 255] width 157 height 11
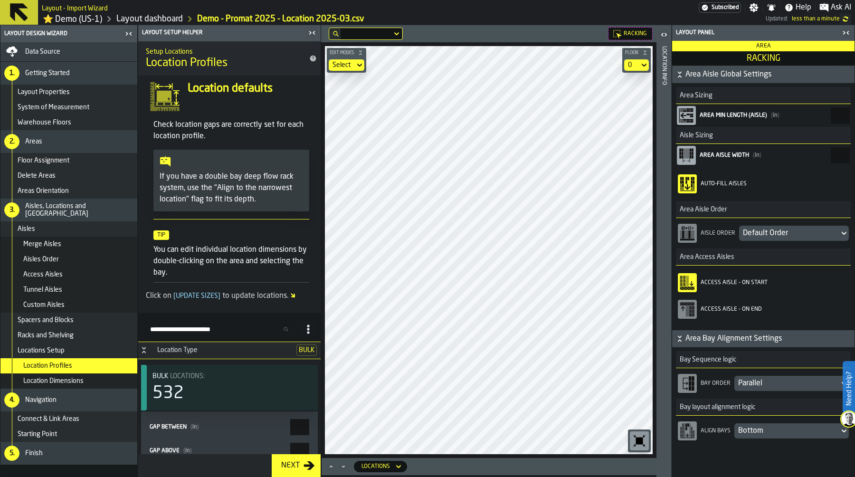
click at [150, 19] on link "Layout dashboard" at bounding box center [149, 19] width 66 height 10
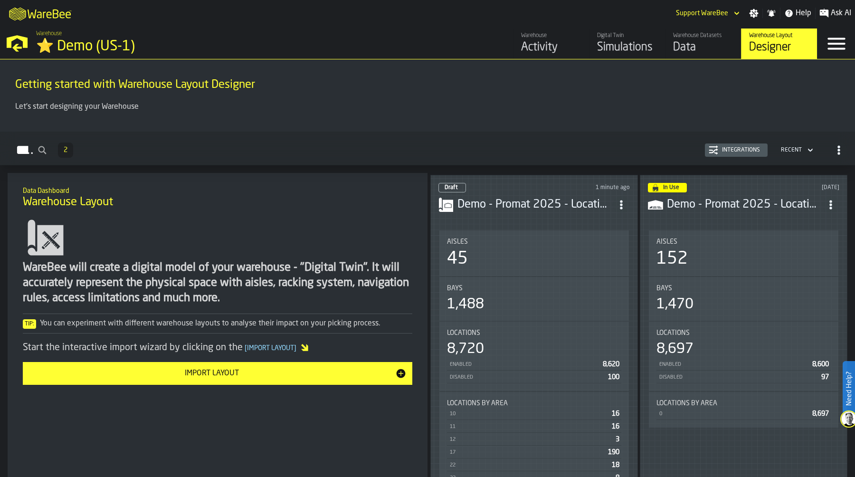
click at [695, 43] on div "Data" at bounding box center [703, 47] width 60 height 15
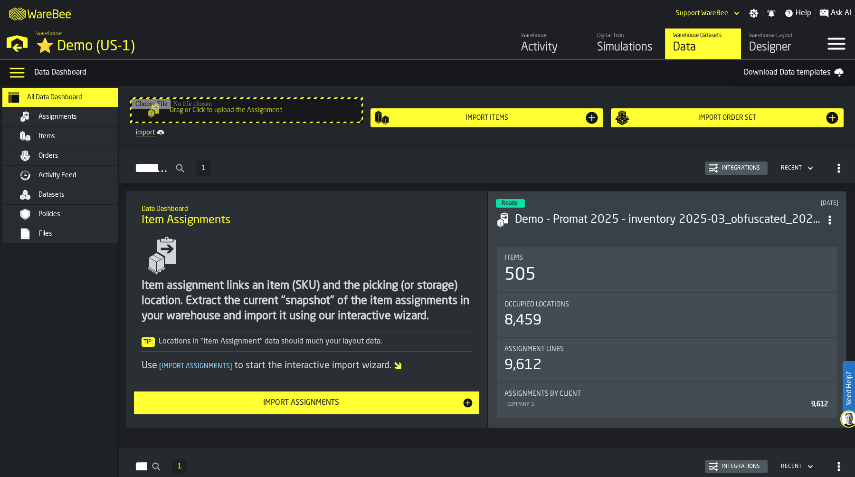
click at [73, 116] on span "Assignments" at bounding box center [57, 117] width 38 height 8
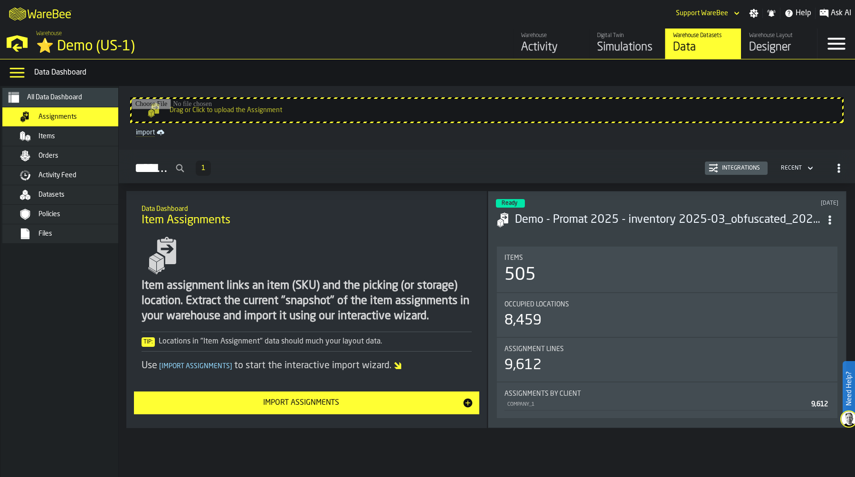
click at [663, 252] on div "Items 505" at bounding box center [667, 269] width 340 height 46
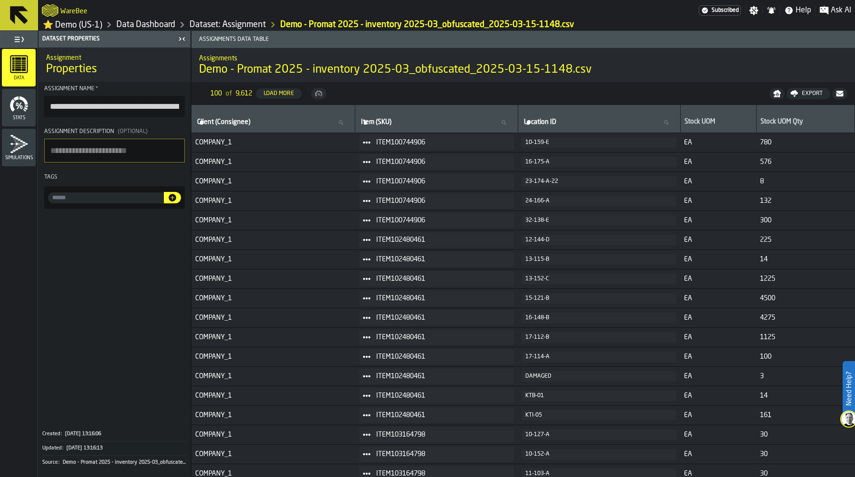
click at [142, 27] on link "Data Dashboard" at bounding box center [145, 24] width 59 height 10
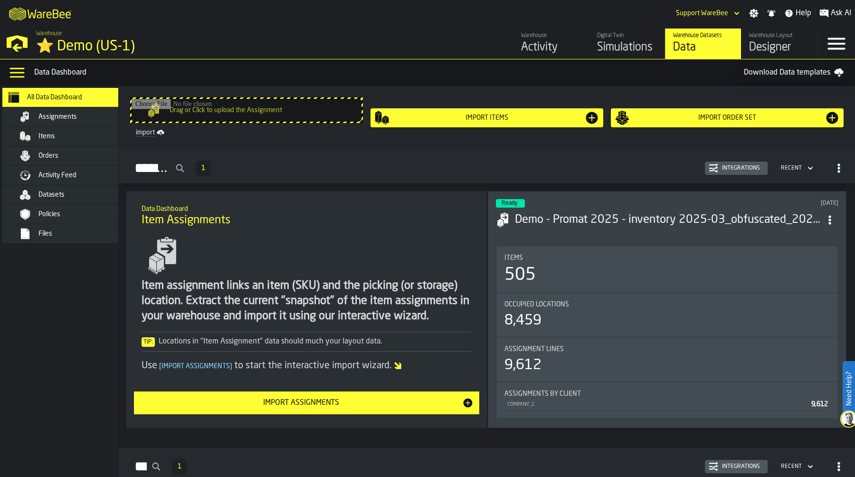
click at [81, 135] on div "Items" at bounding box center [84, 136] width 93 height 8
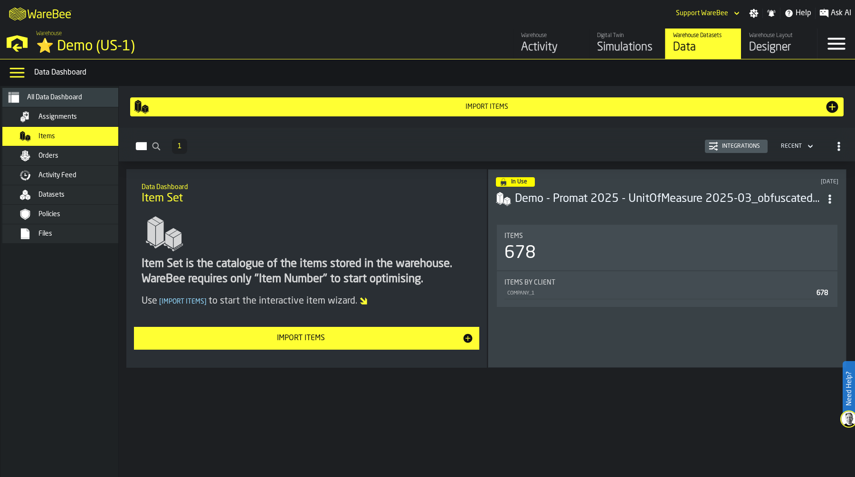
click at [664, 205] on div "Demo - Promat 2025 - UnitOfMeasure 2025-03_obfuscated_2025-03-15-0750.csv" at bounding box center [667, 198] width 342 height 17
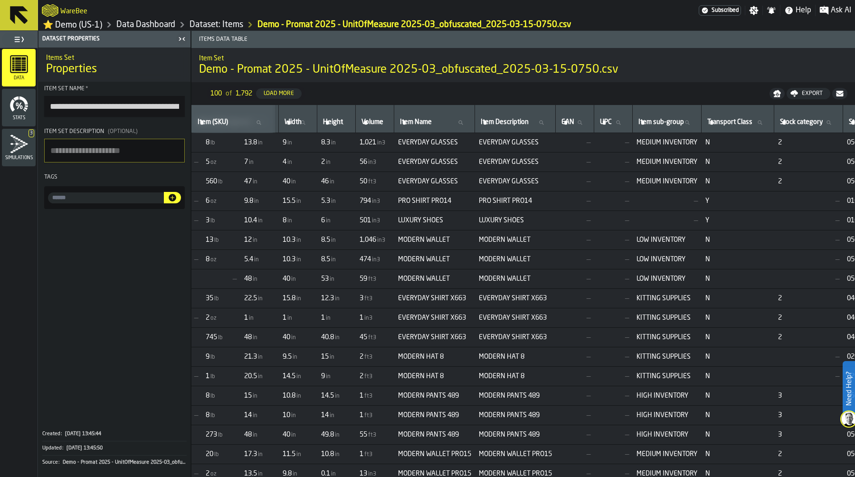
scroll to position [0, 368]
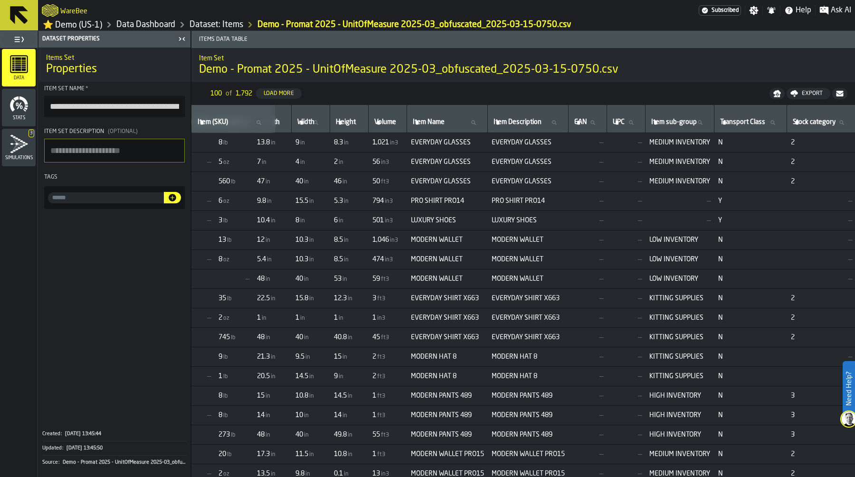
click at [153, 23] on link "Data Dashboard" at bounding box center [145, 24] width 59 height 10
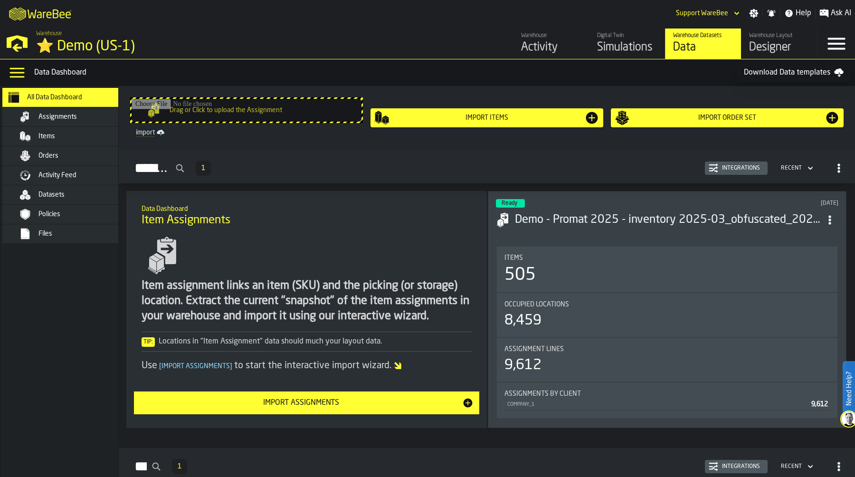
click at [81, 151] on div "Orders" at bounding box center [74, 155] width 116 height 11
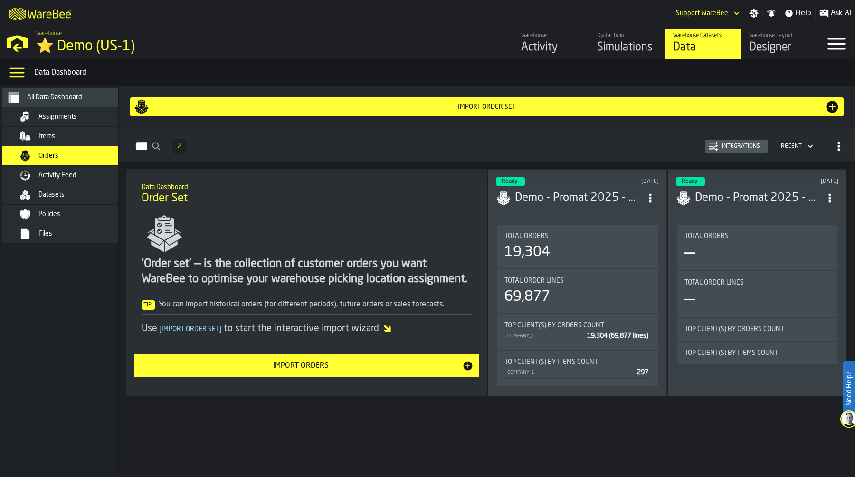
click at [576, 225] on div "Total Orders 19,304" at bounding box center [577, 247] width 161 height 44
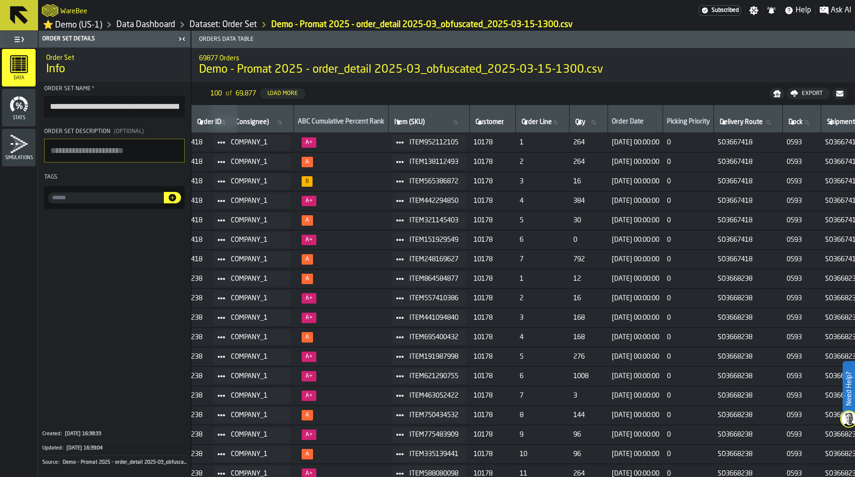
scroll to position [0, 16]
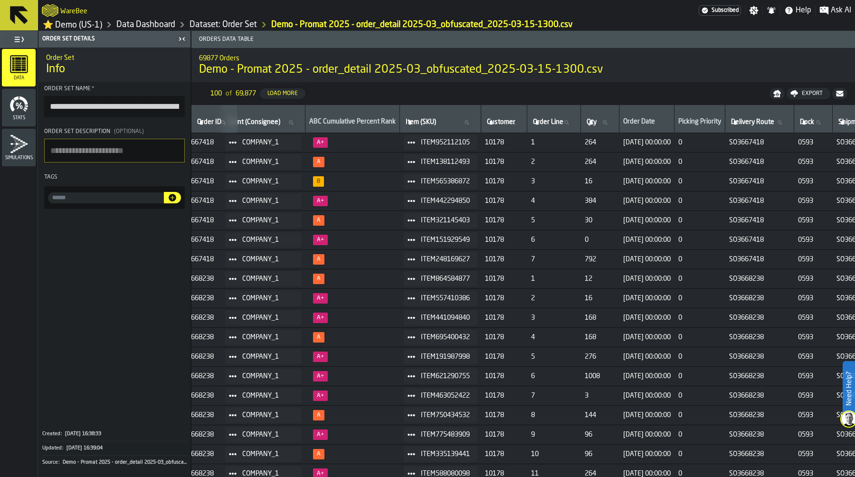
click at [145, 24] on link "Data Dashboard" at bounding box center [145, 24] width 59 height 10
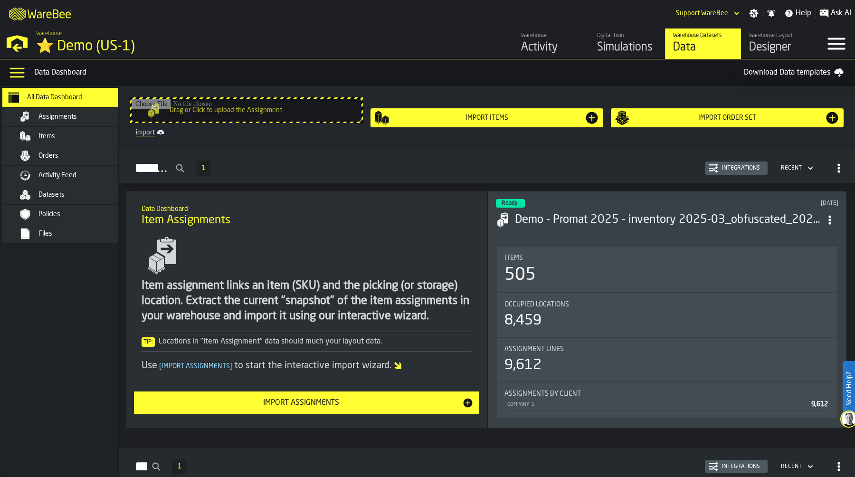
click at [85, 174] on div "Activity Feed" at bounding box center [84, 175] width 93 height 8
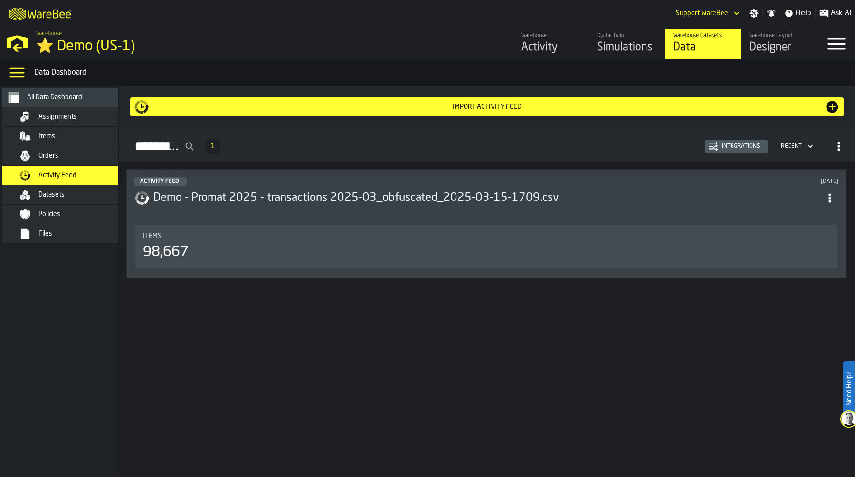
click at [436, 207] on header "Activity Feed 6 months ago Demo - Promat 2025 - transactions 2025-03_obfuscated…" at bounding box center [486, 196] width 704 height 38
